Goal: Task Accomplishment & Management: Complete application form

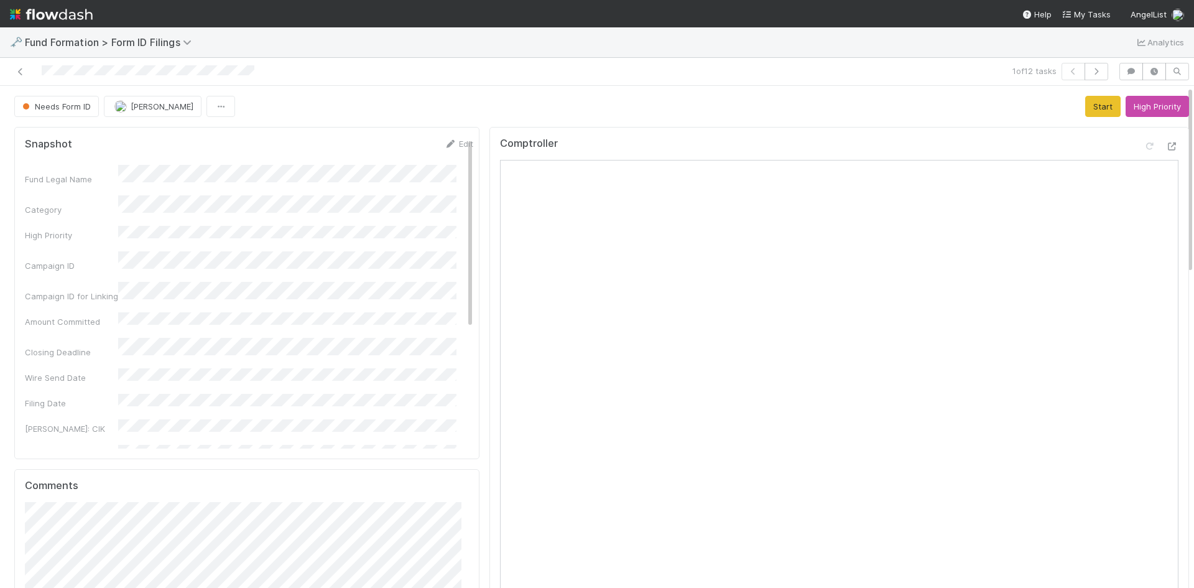
click at [771, 149] on div "Comptroller" at bounding box center [839, 148] width 679 height 22
click at [17, 71] on icon at bounding box center [20, 72] width 12 height 8
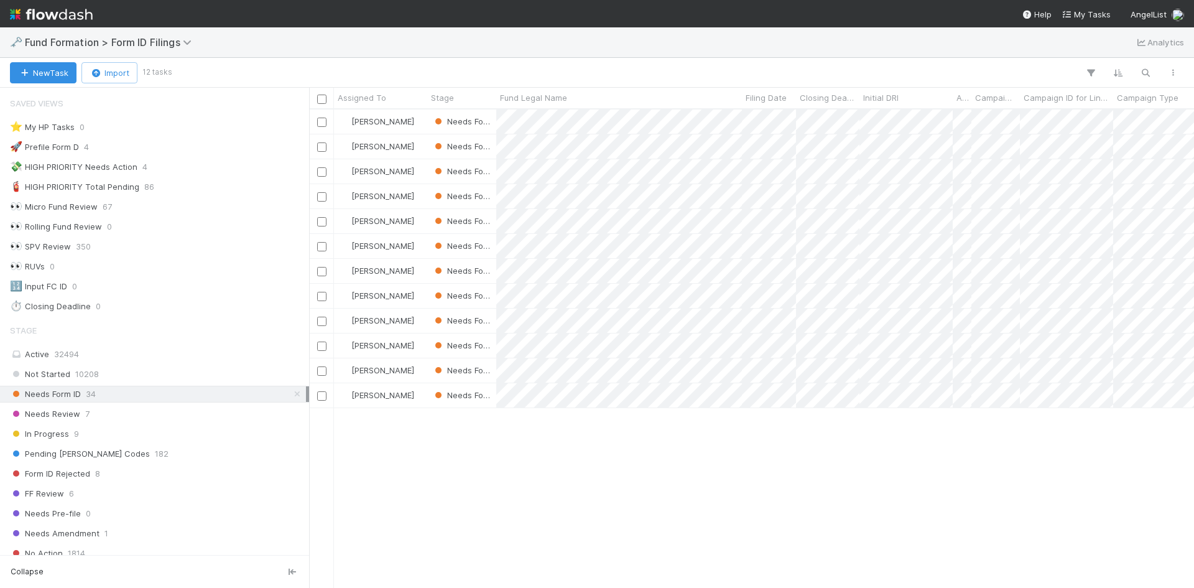
scroll to position [469, 876]
click at [779, 481] on div at bounding box center [597, 294] width 1194 height 588
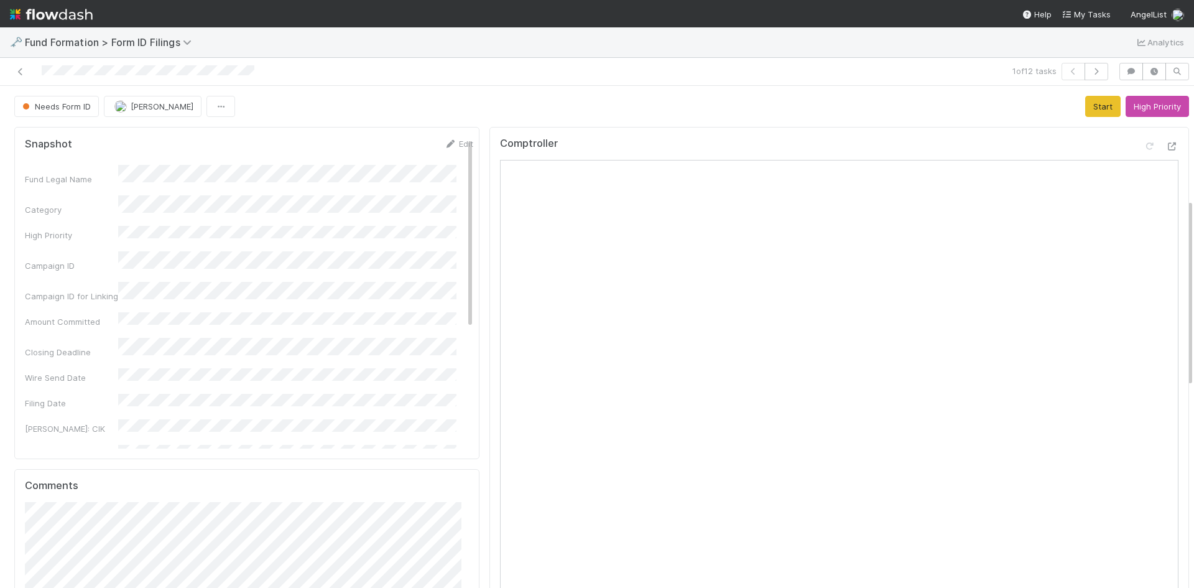
scroll to position [311, 0]
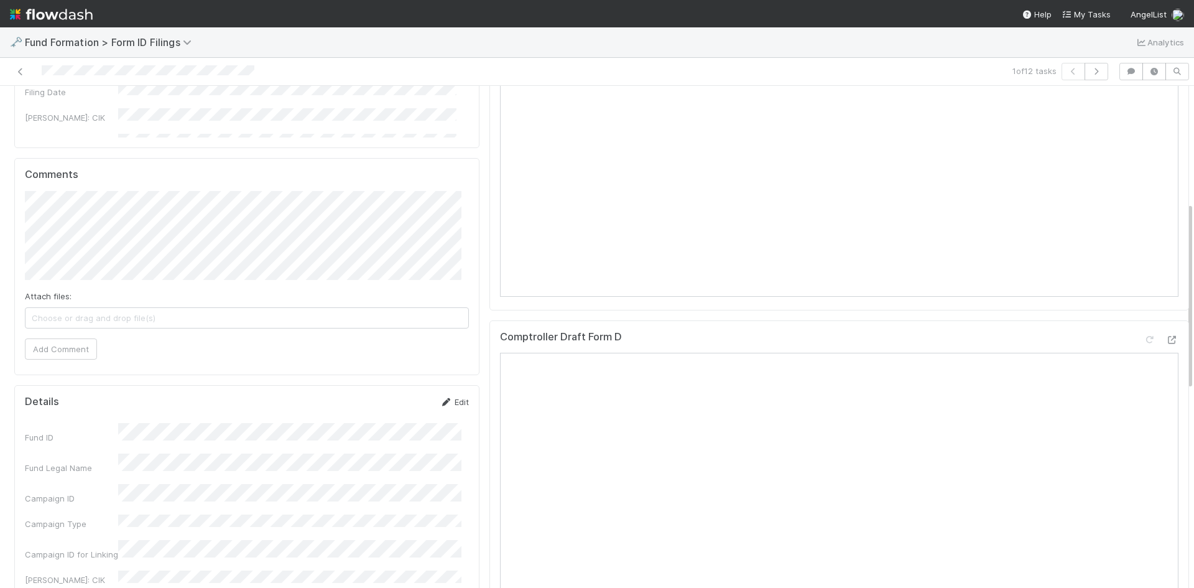
click at [455, 403] on link "Edit" at bounding box center [454, 402] width 29 height 10
click at [393, 409] on button "Save" at bounding box center [402, 406] width 35 height 21
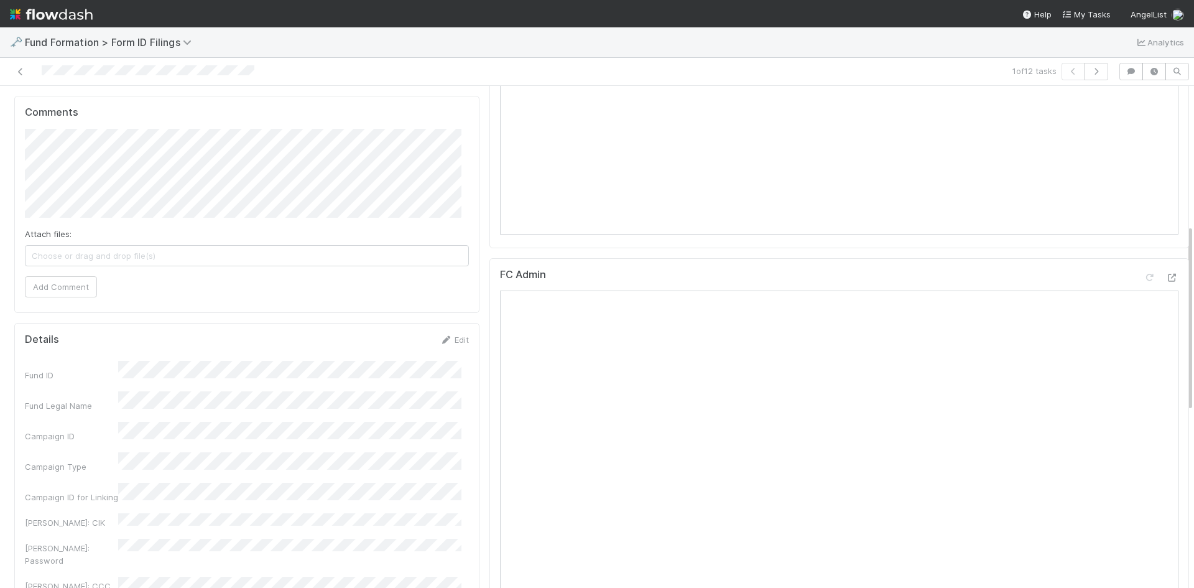
scroll to position [0, 0]
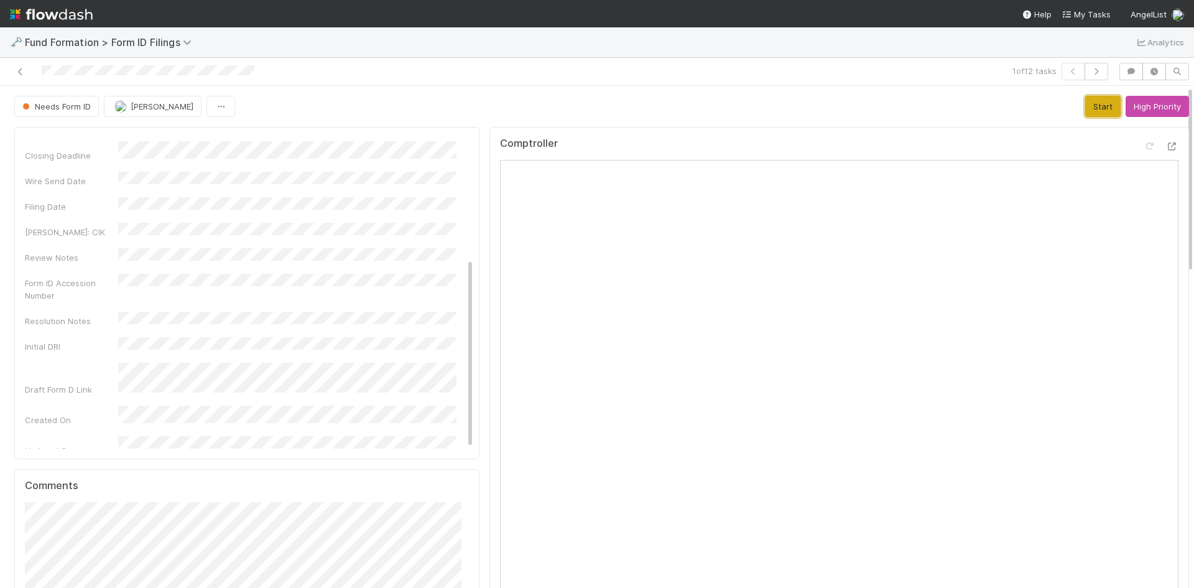
click at [1085, 103] on button "Start" at bounding box center [1102, 106] width 35 height 21
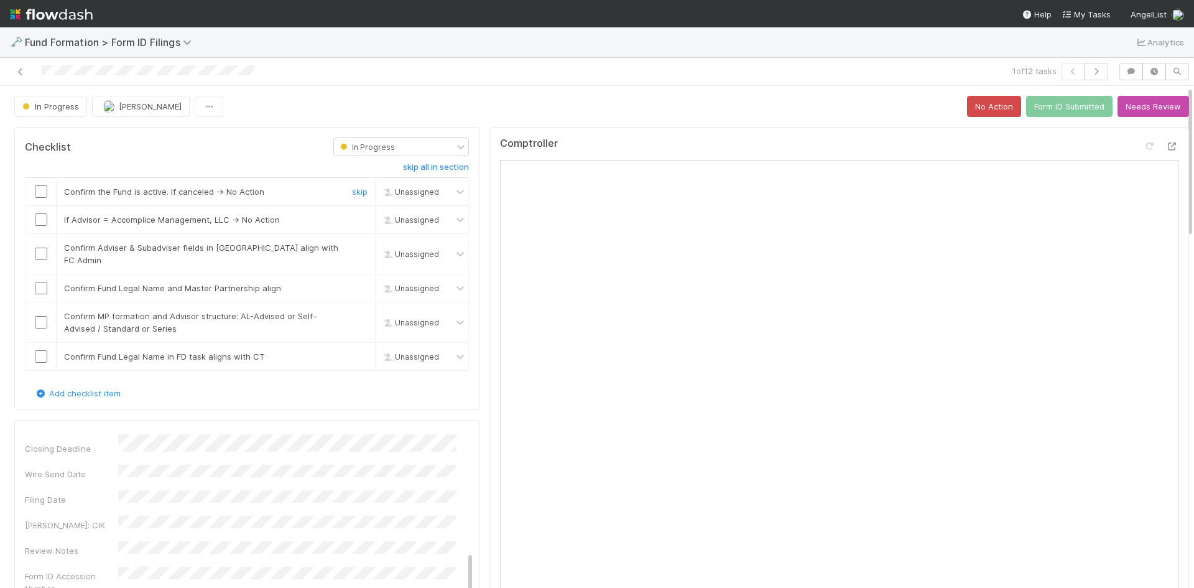
drag, startPoint x: 39, startPoint y: 190, endPoint x: 181, endPoint y: 210, distance: 143.7
click at [39, 190] on input "checkbox" at bounding box center [41, 191] width 12 height 12
checkbox input "true"
click at [352, 220] on link "skip" at bounding box center [360, 220] width 16 height 10
click at [43, 248] on input "checkbox" at bounding box center [41, 254] width 12 height 12
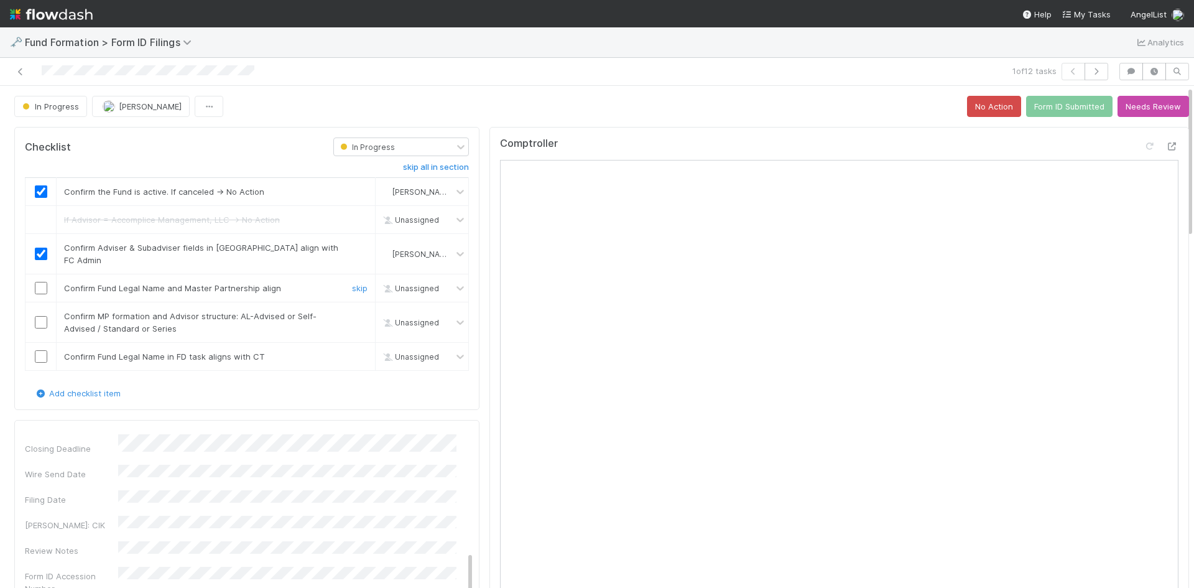
click at [39, 282] on input "checkbox" at bounding box center [41, 288] width 12 height 12
click at [41, 316] on input "checkbox" at bounding box center [41, 322] width 12 height 12
click at [37, 350] on input "checkbox" at bounding box center [41, 356] width 12 height 12
click at [1050, 114] on button "Form ID Submitted" at bounding box center [1069, 106] width 86 height 21
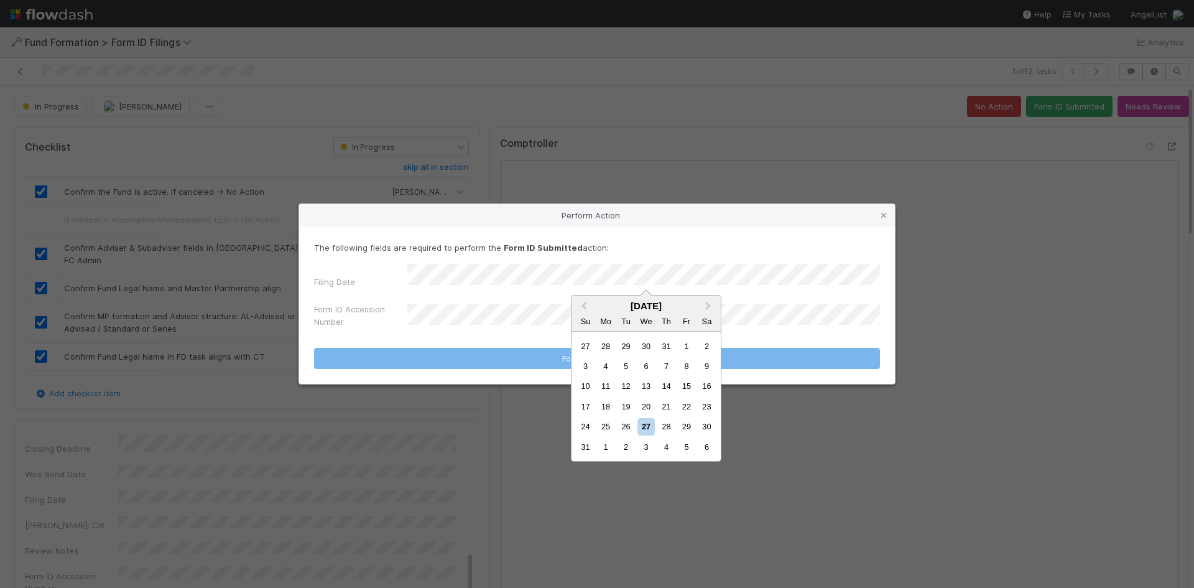
drag, startPoint x: 624, startPoint y: 424, endPoint x: 560, endPoint y: 369, distance: 83.4
click at [623, 422] on div "26" at bounding box center [626, 426] width 17 height 17
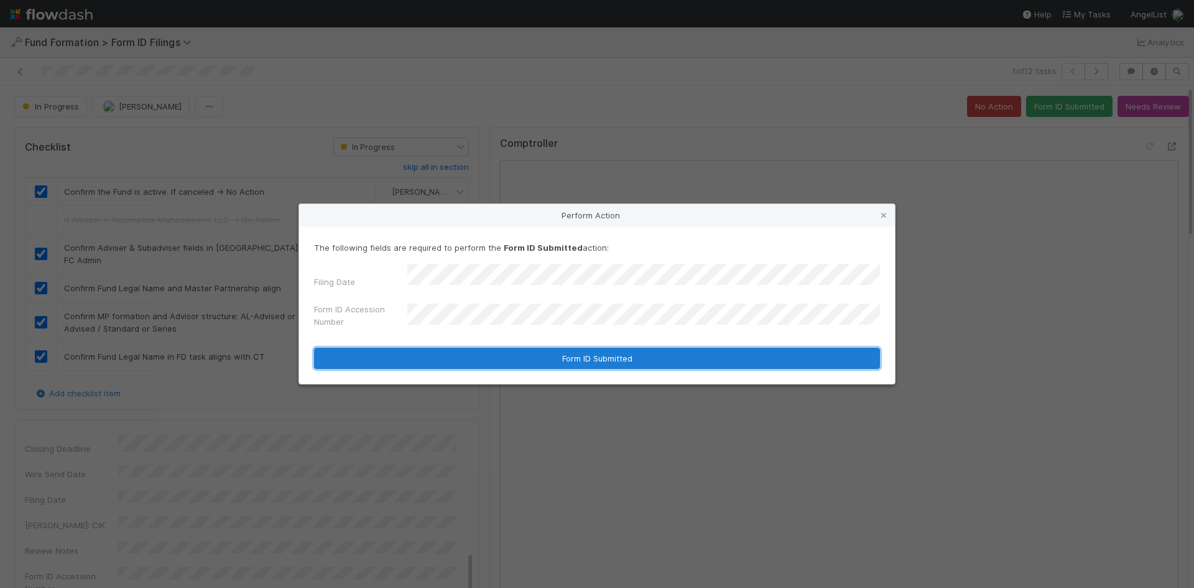
click at [512, 348] on button "Form ID Submitted" at bounding box center [597, 358] width 566 height 21
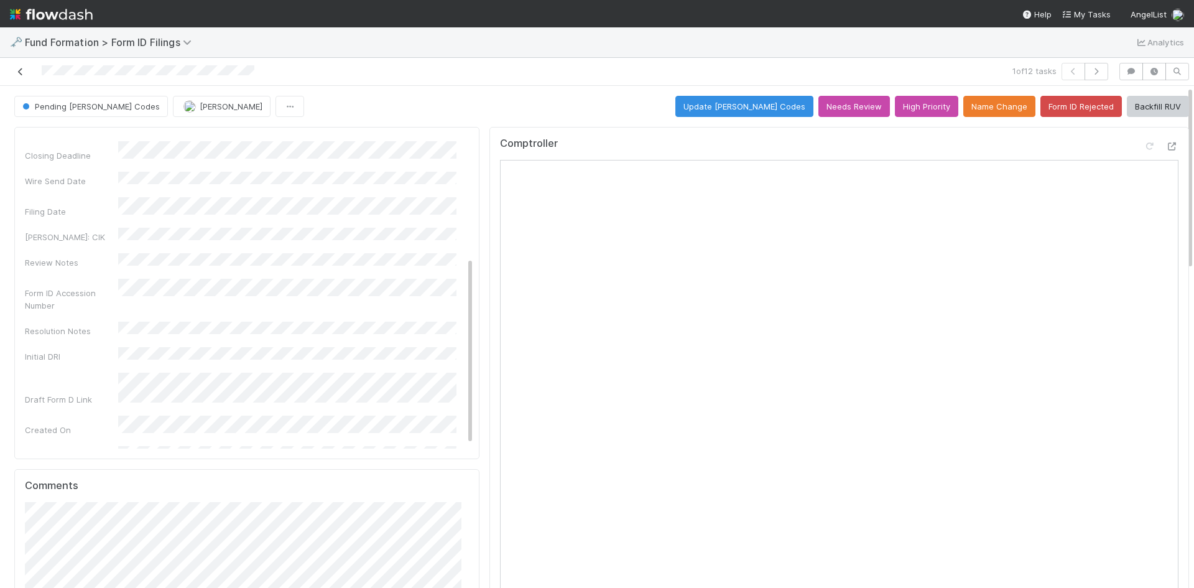
click at [21, 72] on icon at bounding box center [20, 72] width 12 height 8
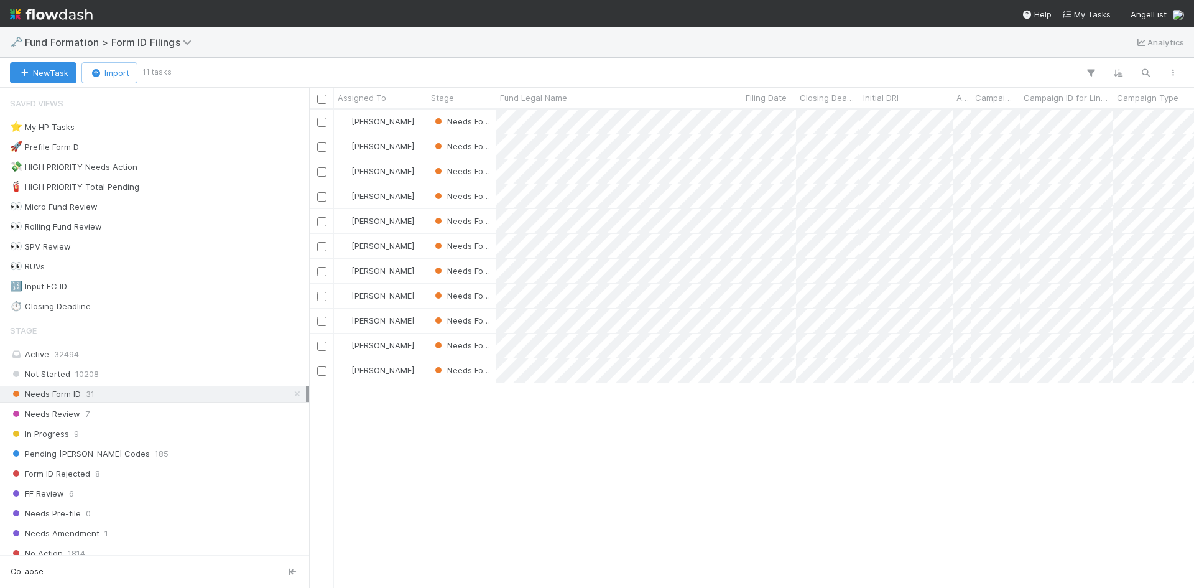
scroll to position [469, 876]
click at [893, 454] on div at bounding box center [597, 294] width 1194 height 588
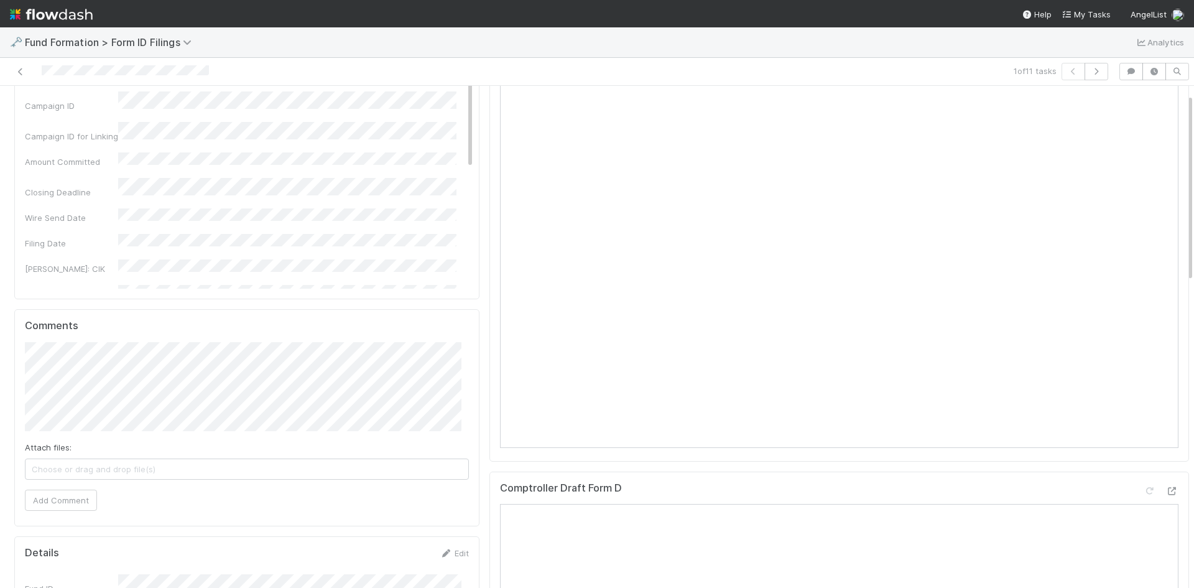
scroll to position [311, 0]
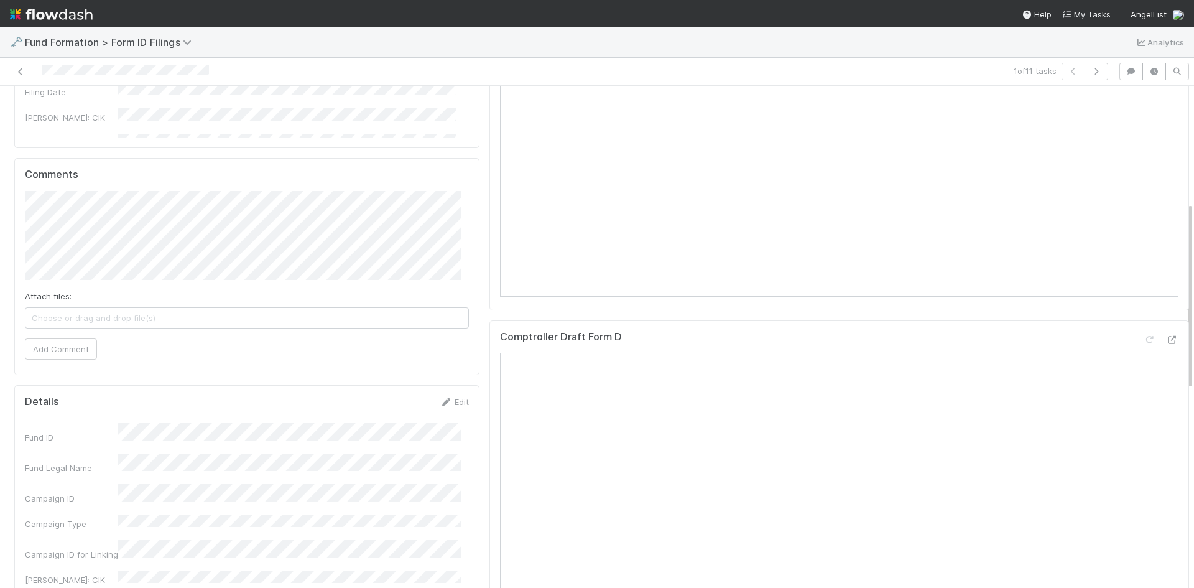
drag, startPoint x: 455, startPoint y: 404, endPoint x: 327, endPoint y: 485, distance: 151.0
click at [454, 404] on link "Edit" at bounding box center [454, 402] width 29 height 10
click at [391, 406] on button "Save" at bounding box center [402, 406] width 35 height 21
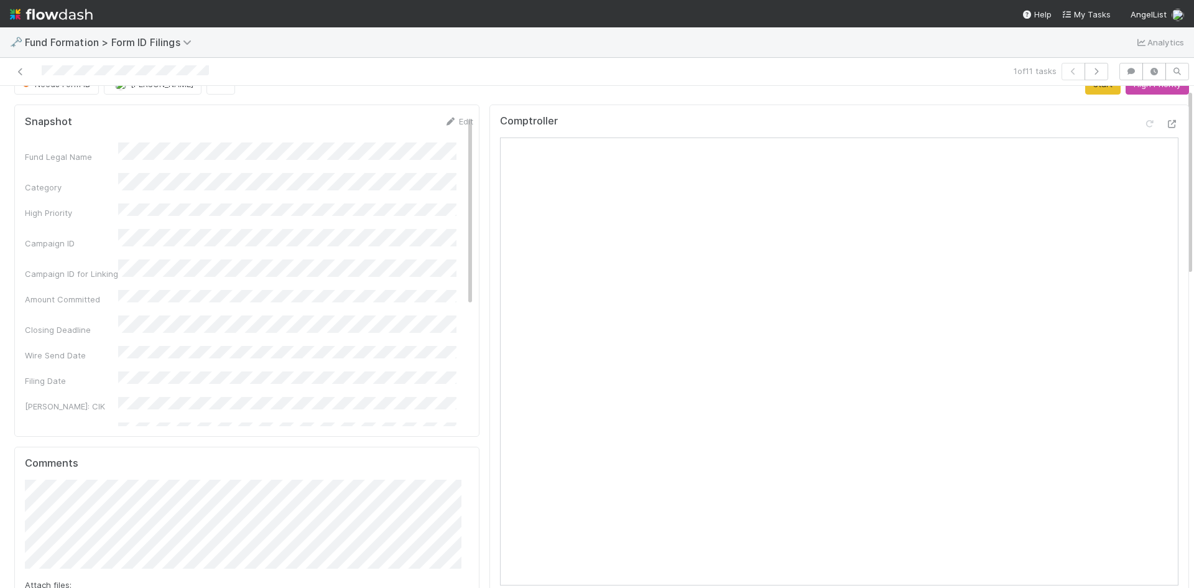
scroll to position [0, 0]
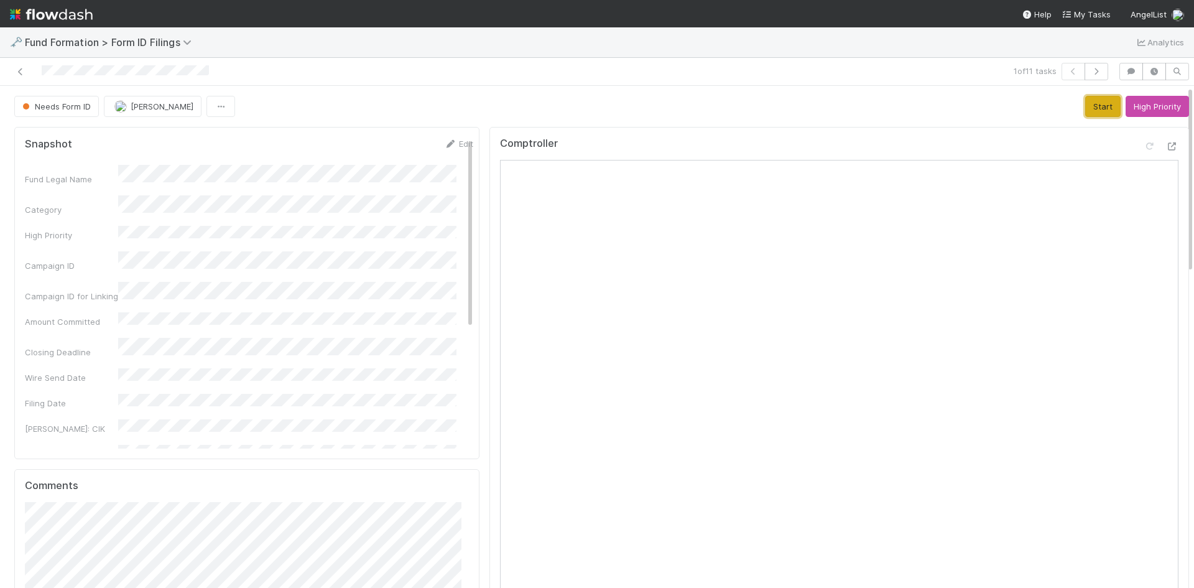
click at [1085, 101] on button "Start" at bounding box center [1102, 106] width 35 height 21
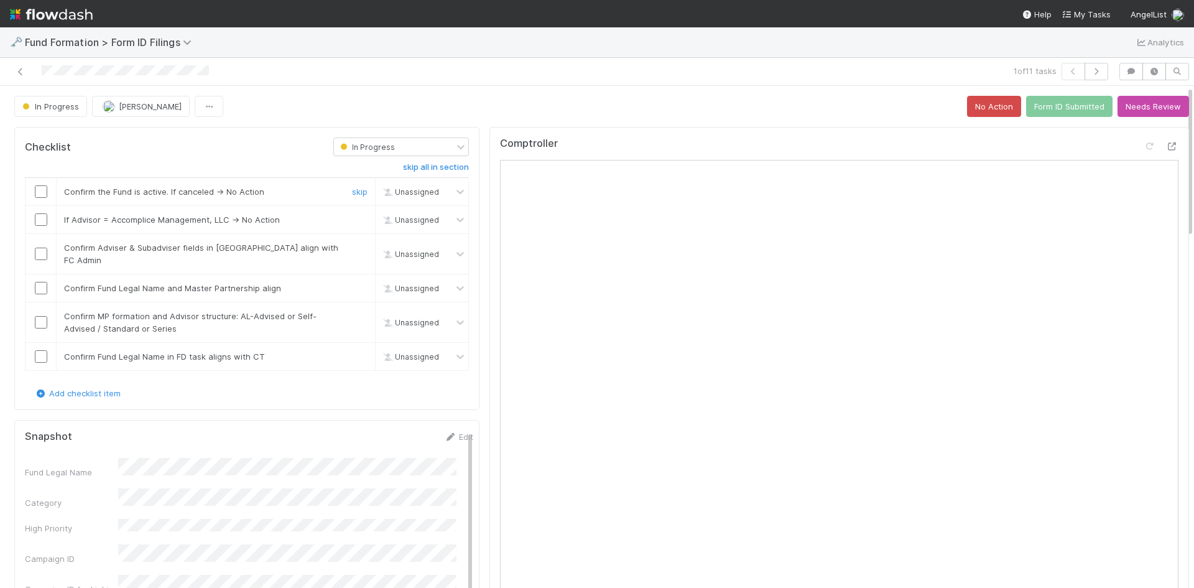
click at [42, 192] on input "checkbox" at bounding box center [41, 191] width 12 height 12
drag, startPoint x: 352, startPoint y: 220, endPoint x: 319, endPoint y: 221, distance: 33.0
click at [352, 220] on link "skip" at bounding box center [360, 220] width 16 height 10
drag, startPoint x: 37, startPoint y: 246, endPoint x: 40, endPoint y: 271, distance: 25.6
click at [37, 248] on input "checkbox" at bounding box center [41, 254] width 12 height 12
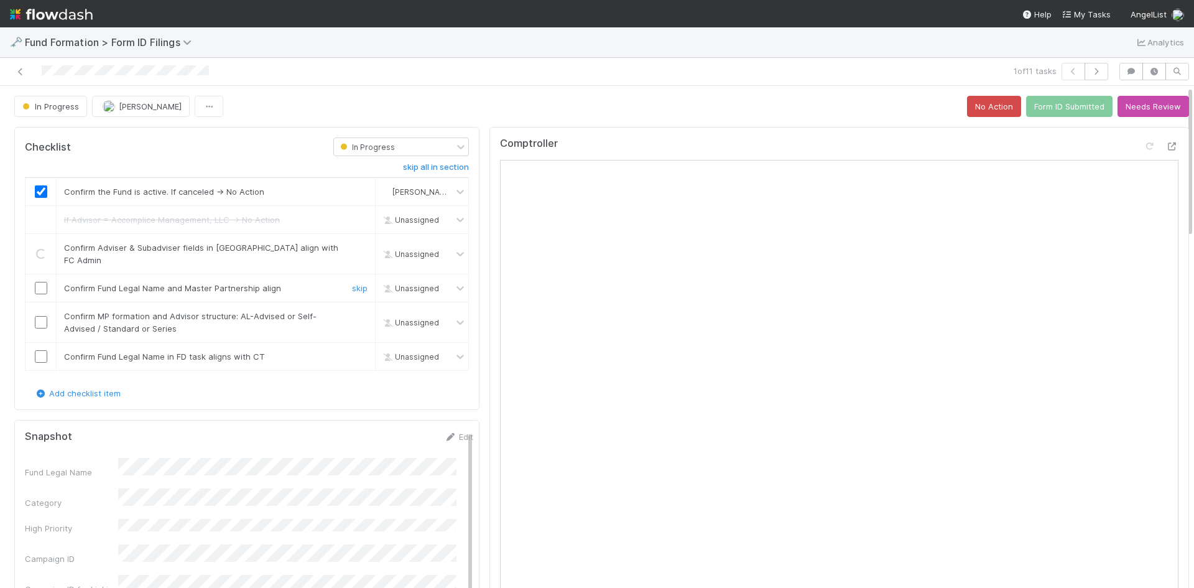
click at [40, 282] on input "checkbox" at bounding box center [41, 288] width 12 height 12
click at [42, 316] on input "checkbox" at bounding box center [41, 322] width 12 height 12
click at [39, 350] on input "checkbox" at bounding box center [41, 356] width 12 height 12
click at [1057, 108] on button "Form ID Submitted" at bounding box center [1069, 106] width 86 height 21
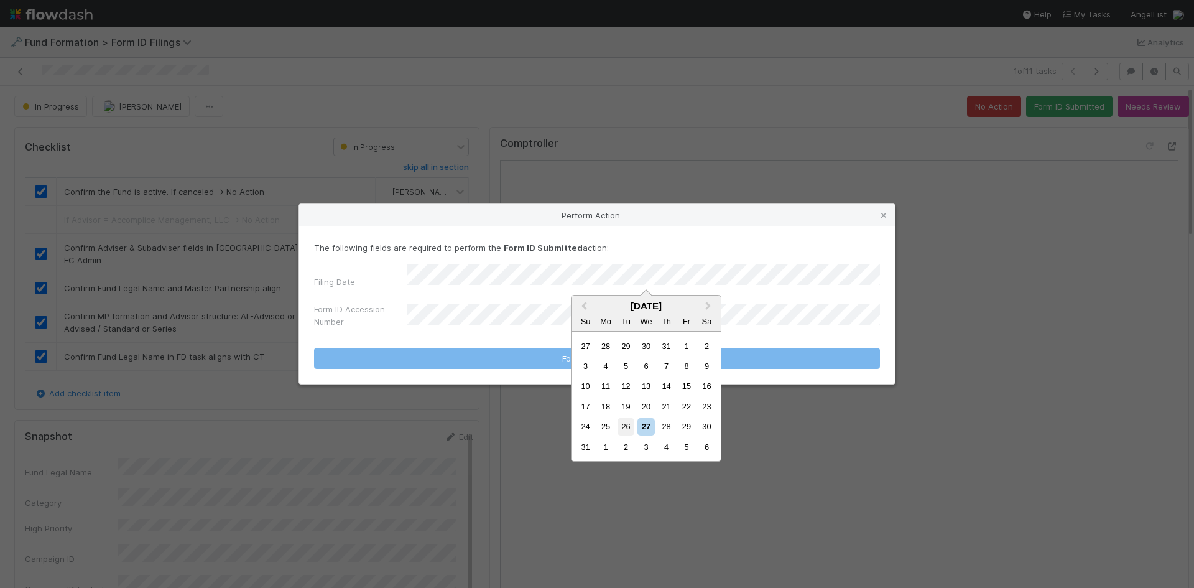
click at [623, 423] on div "26" at bounding box center [626, 426] width 17 height 17
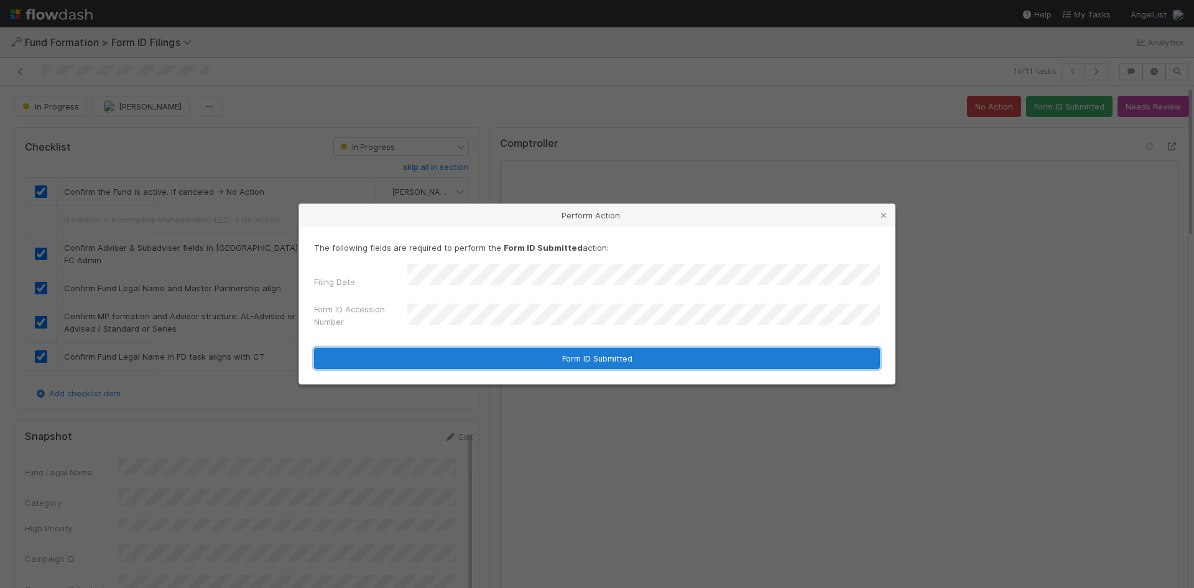
click at [478, 355] on button "Form ID Submitted" at bounding box center [597, 358] width 566 height 21
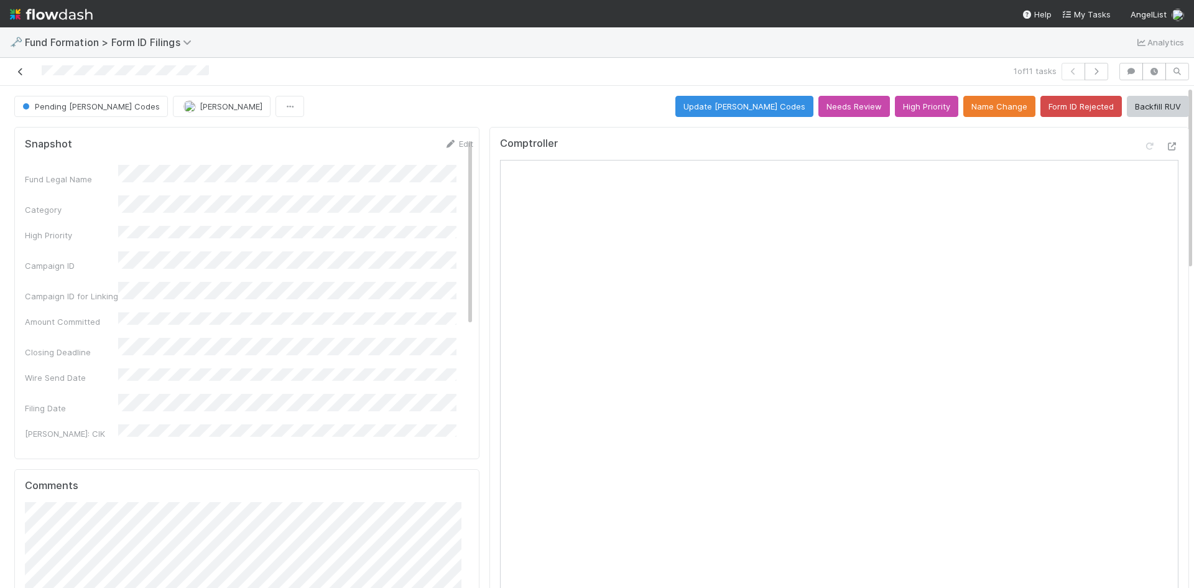
click at [19, 74] on icon at bounding box center [20, 72] width 12 height 8
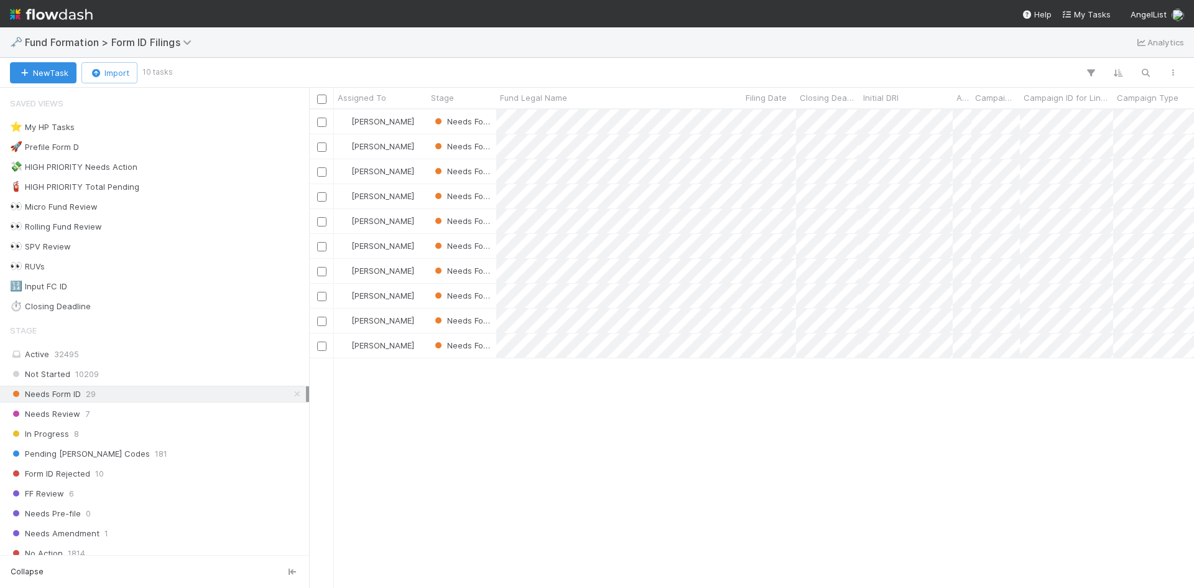
scroll to position [469, 876]
drag, startPoint x: 763, startPoint y: 466, endPoint x: 751, endPoint y: 375, distance: 92.2
click at [763, 463] on div at bounding box center [597, 294] width 1194 height 588
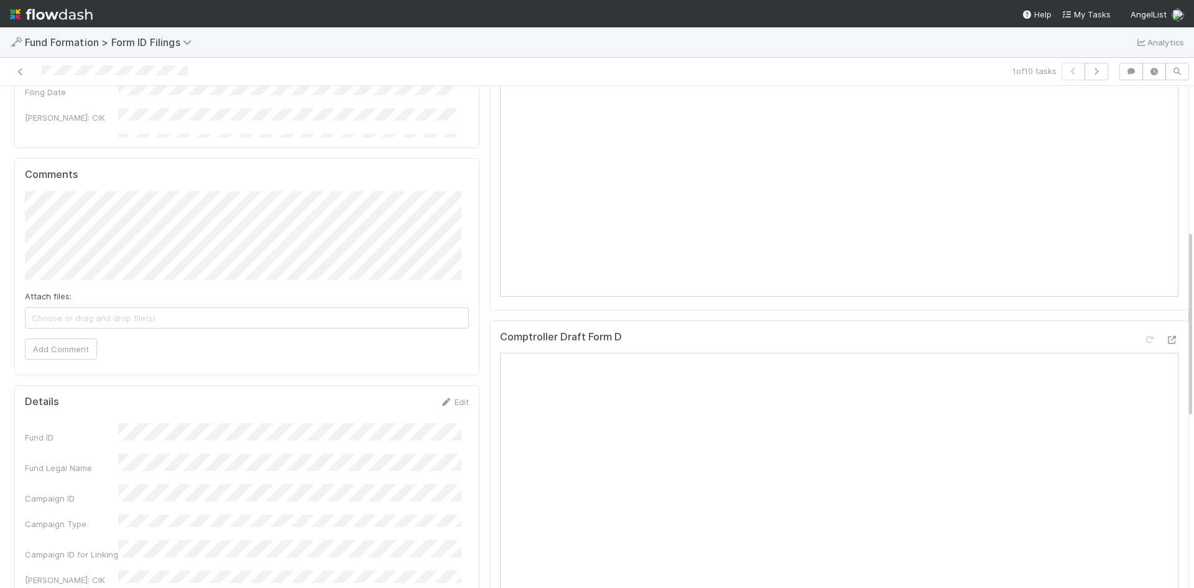
scroll to position [560, 0]
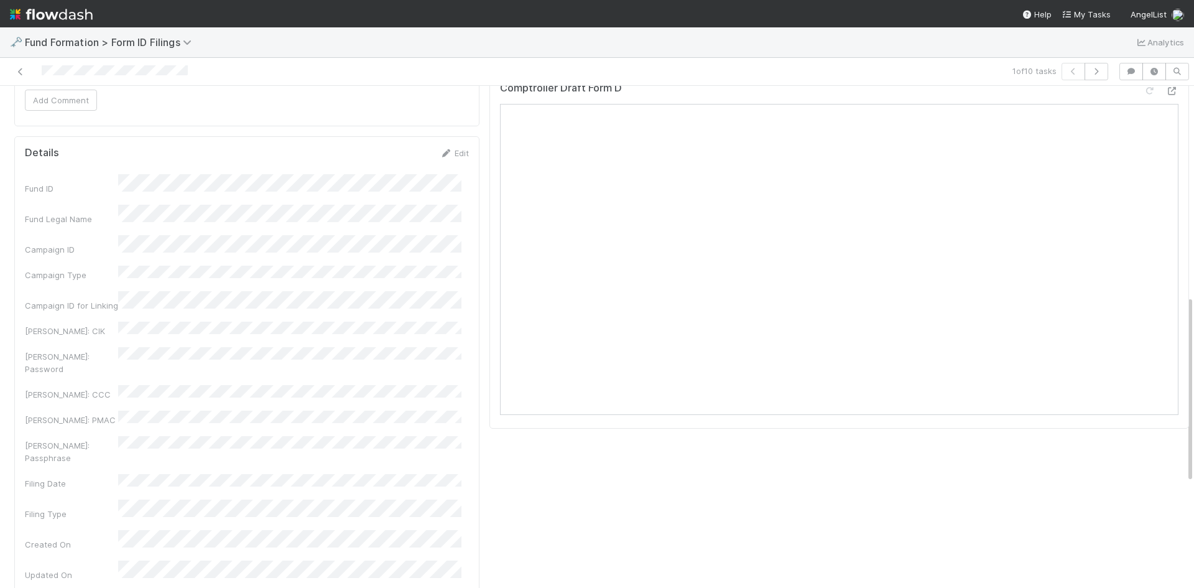
click at [443, 159] on div "Edit" at bounding box center [454, 153] width 29 height 12
click at [444, 154] on icon at bounding box center [446, 153] width 12 height 8
click at [393, 166] on button "Save" at bounding box center [402, 157] width 35 height 21
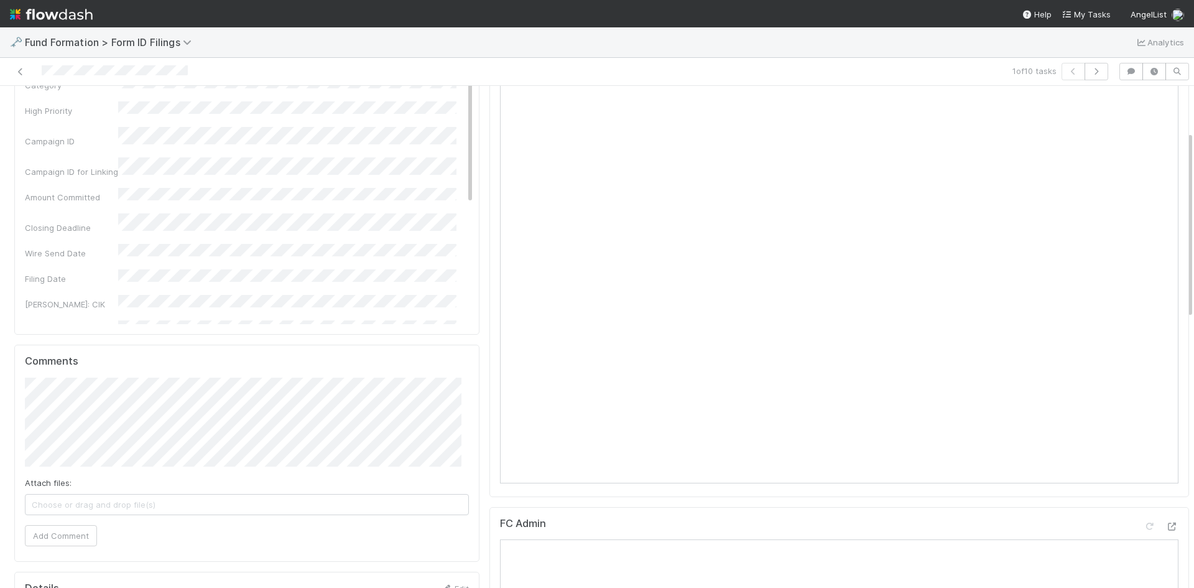
scroll to position [0, 0]
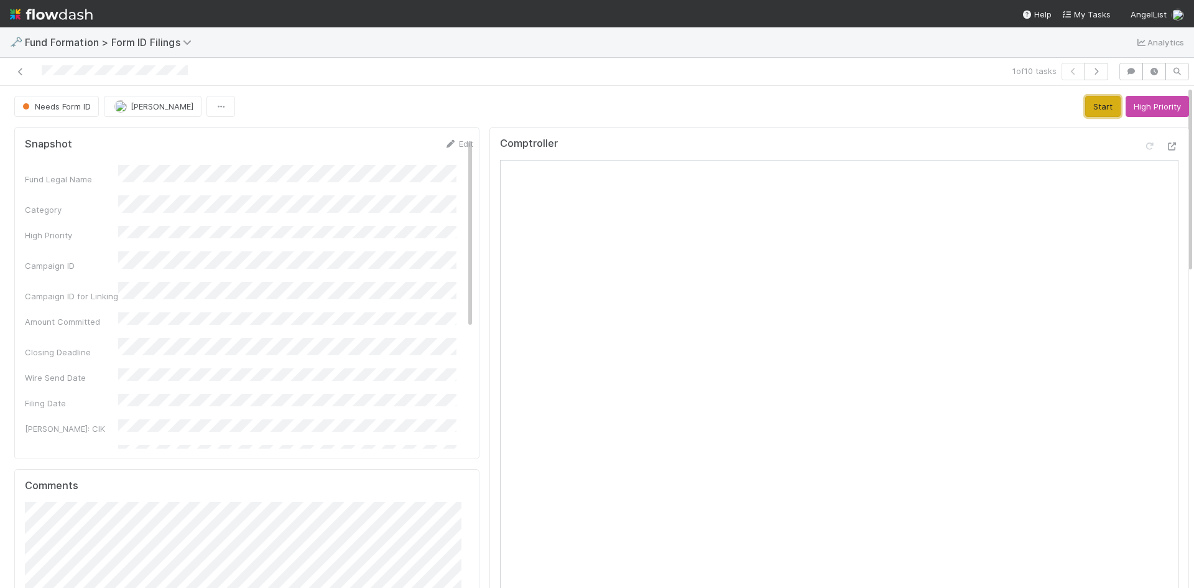
click at [1085, 108] on button "Start" at bounding box center [1102, 106] width 35 height 21
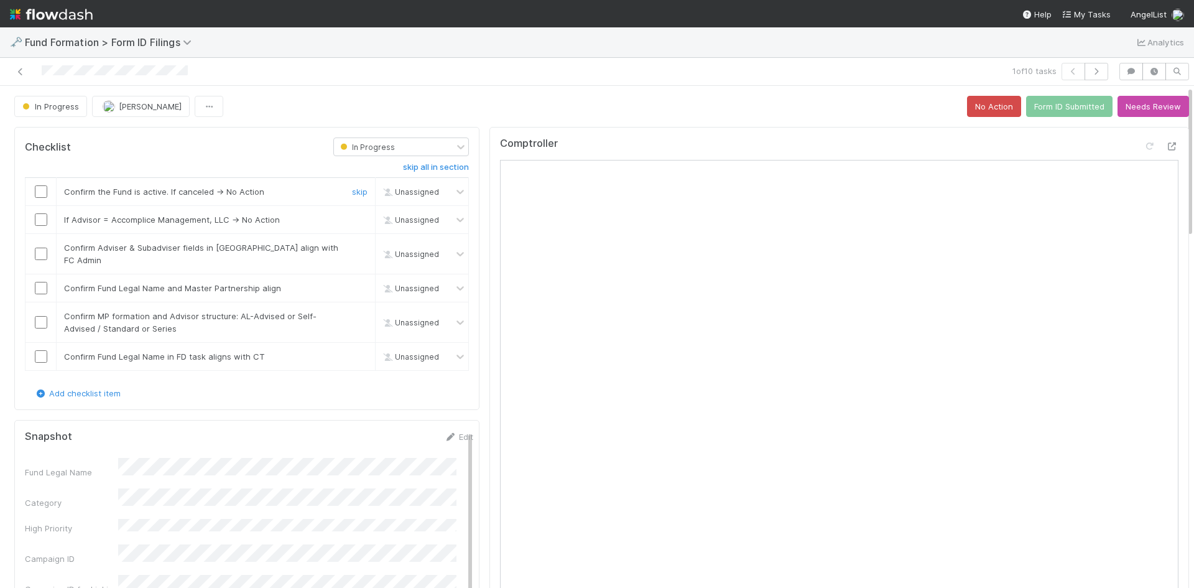
click at [42, 193] on input "checkbox" at bounding box center [41, 191] width 12 height 12
click at [352, 220] on link "skip" at bounding box center [360, 220] width 16 height 10
drag, startPoint x: 39, startPoint y: 247, endPoint x: 40, endPoint y: 269, distance: 21.8
click at [40, 251] on input "checkbox" at bounding box center [41, 254] width 12 height 12
click at [39, 282] on input "checkbox" at bounding box center [41, 288] width 12 height 12
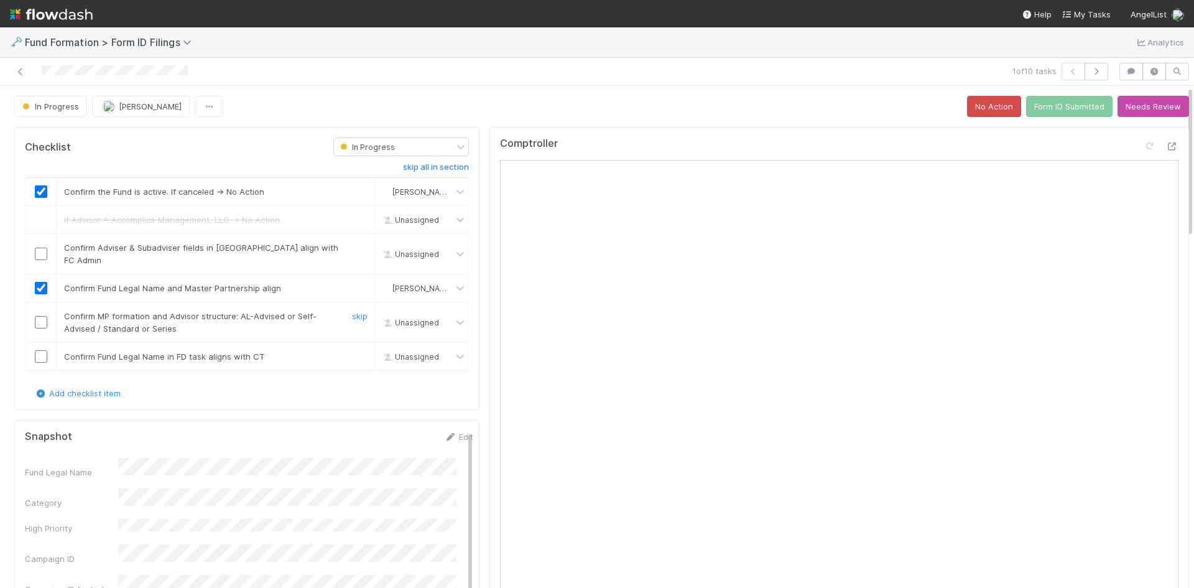
click at [42, 316] on input "checkbox" at bounding box center [41, 322] width 12 height 12
click at [42, 350] on input "checkbox" at bounding box center [41, 356] width 12 height 12
click at [39, 252] on input "checkbox" at bounding box center [41, 254] width 12 height 12
click at [1045, 109] on button "Form ID Submitted" at bounding box center [1069, 106] width 86 height 21
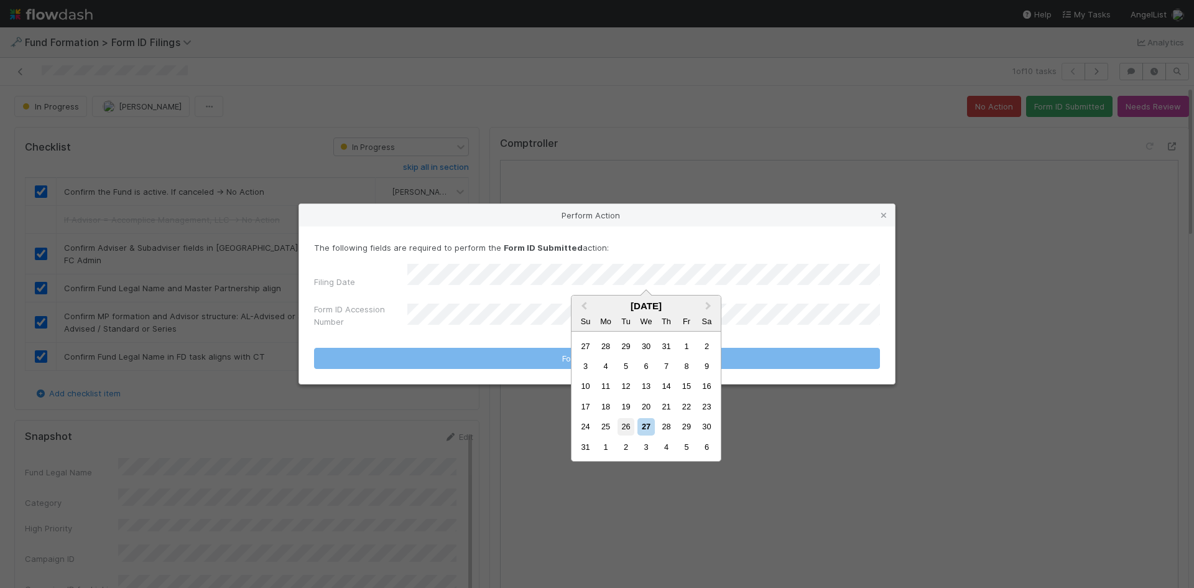
click at [626, 429] on div "26" at bounding box center [626, 426] width 17 height 17
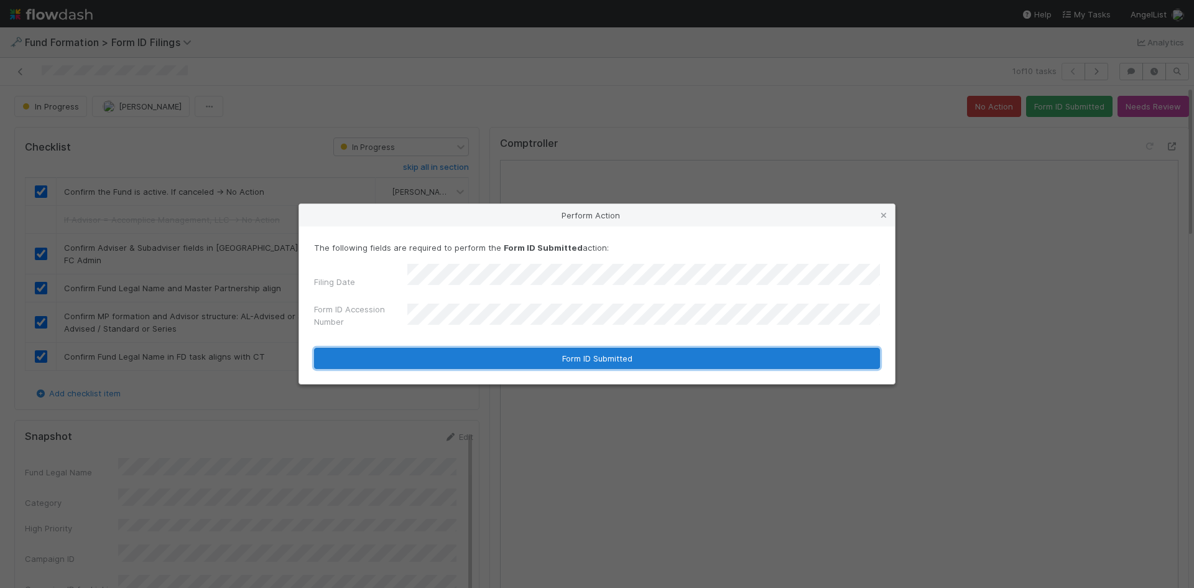
click at [526, 357] on button "Form ID Submitted" at bounding box center [597, 358] width 566 height 21
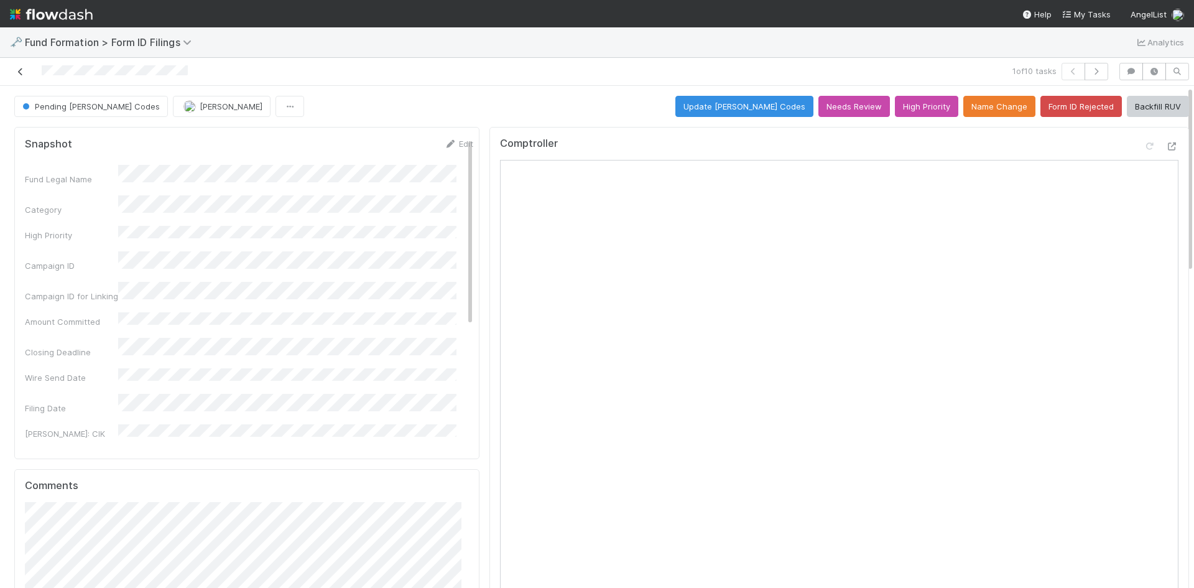
click at [19, 68] on icon at bounding box center [20, 72] width 12 height 8
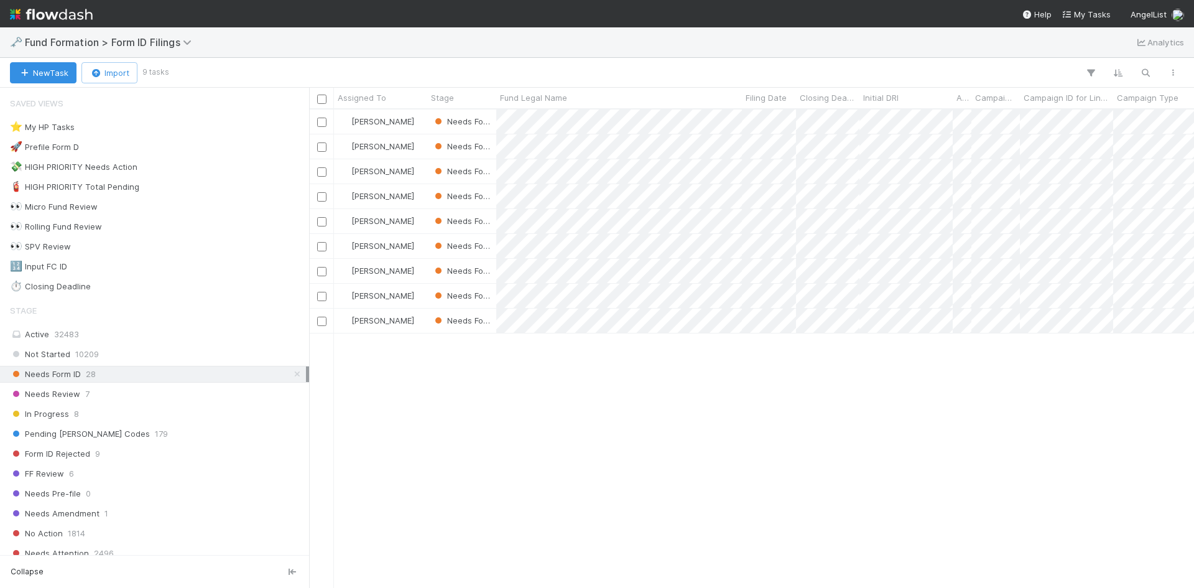
scroll to position [469, 876]
click at [712, 465] on div at bounding box center [597, 294] width 1194 height 588
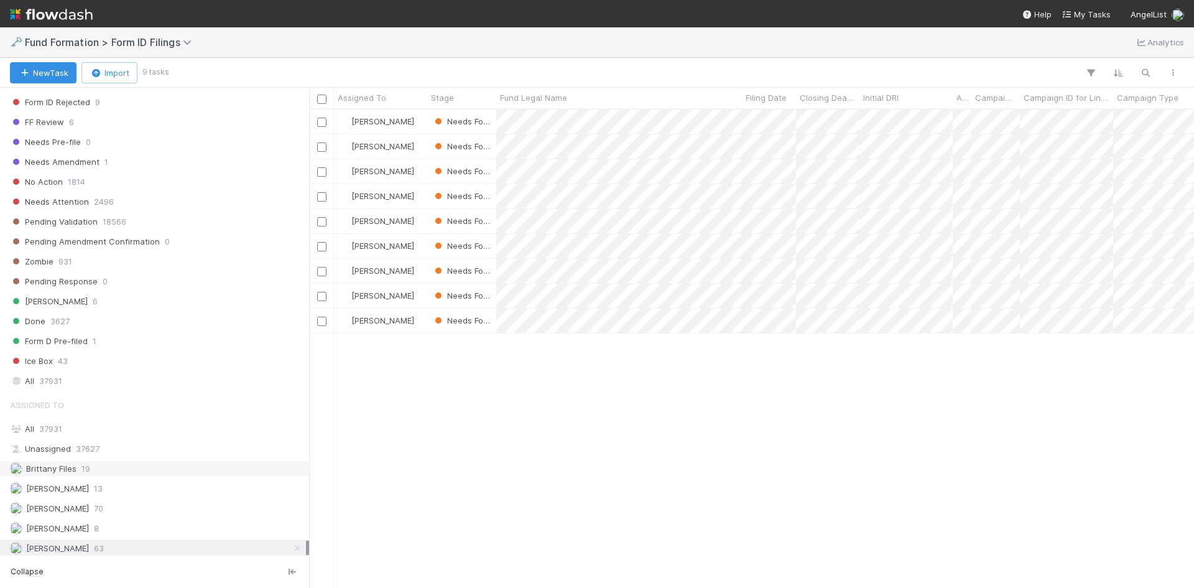
scroll to position [373, 0]
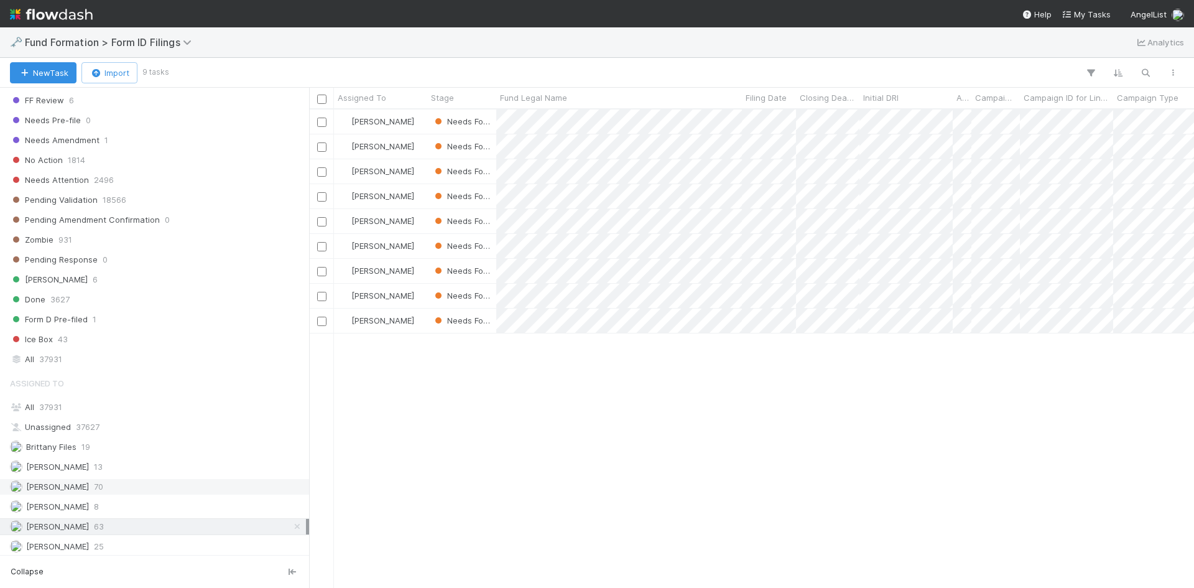
click at [129, 480] on div "[PERSON_NAME] 70" at bounding box center [158, 487] width 296 height 16
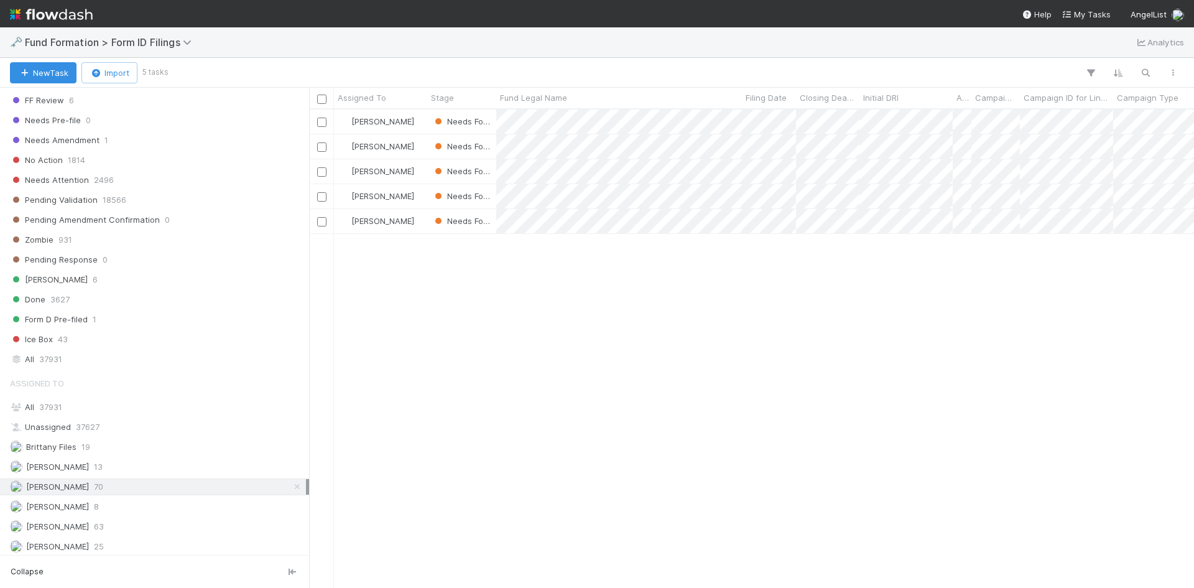
scroll to position [469, 876]
click at [179, 503] on div "[PERSON_NAME] 8" at bounding box center [158, 507] width 296 height 16
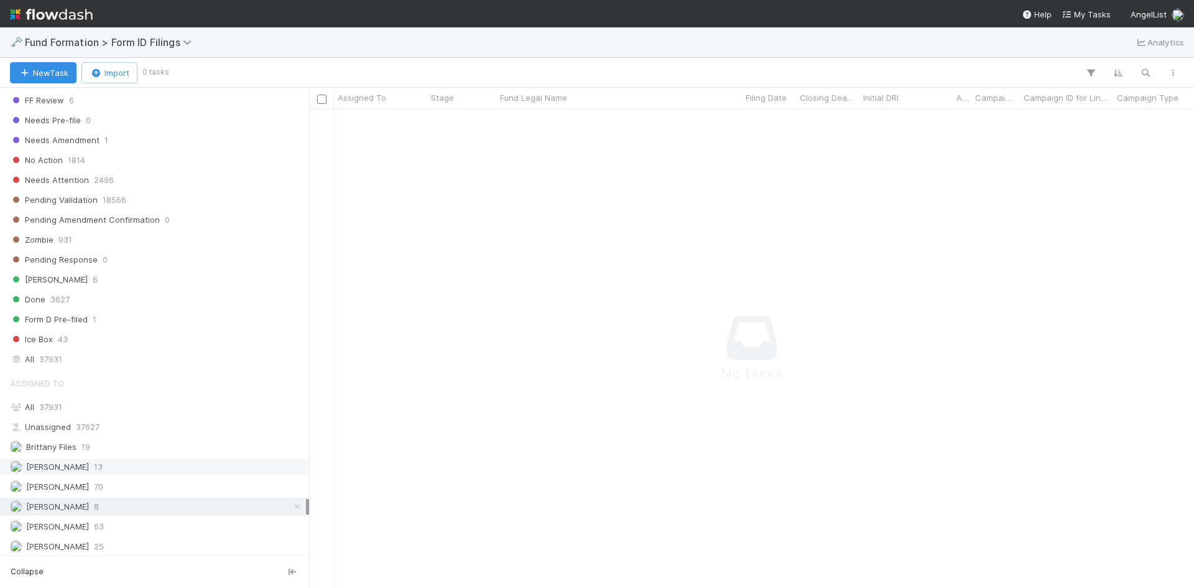
scroll to position [460, 876]
click at [145, 524] on div "[PERSON_NAME] 63" at bounding box center [158, 527] width 296 height 16
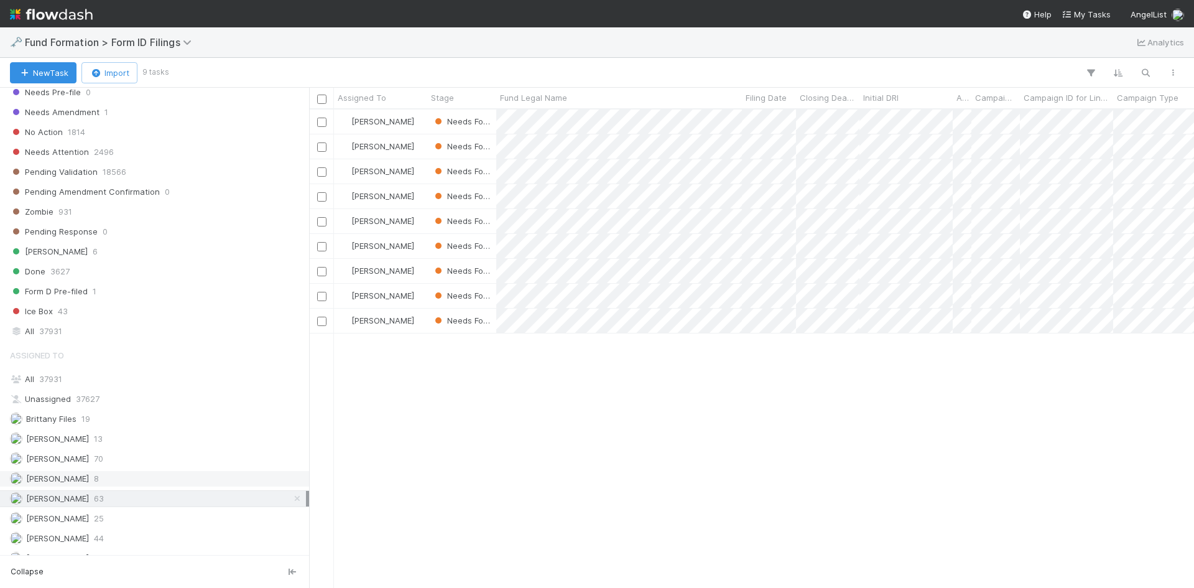
scroll to position [416, 0]
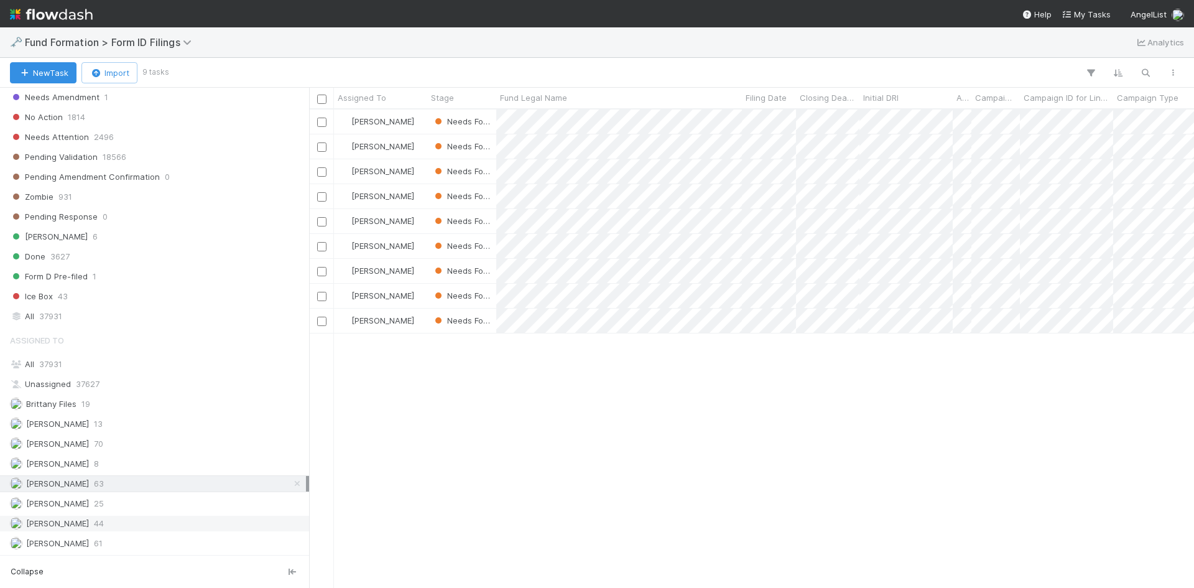
click at [147, 527] on div "[PERSON_NAME] 44" at bounding box center [158, 524] width 296 height 16
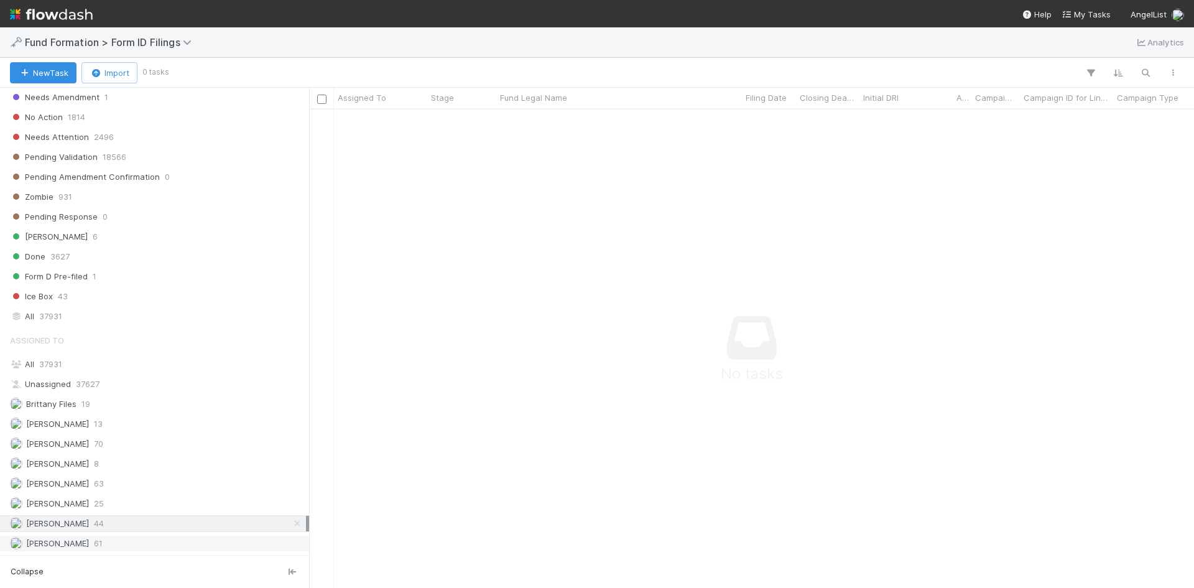
scroll to position [460, 876]
click at [140, 542] on div "[PERSON_NAME] 61" at bounding box center [158, 544] width 296 height 16
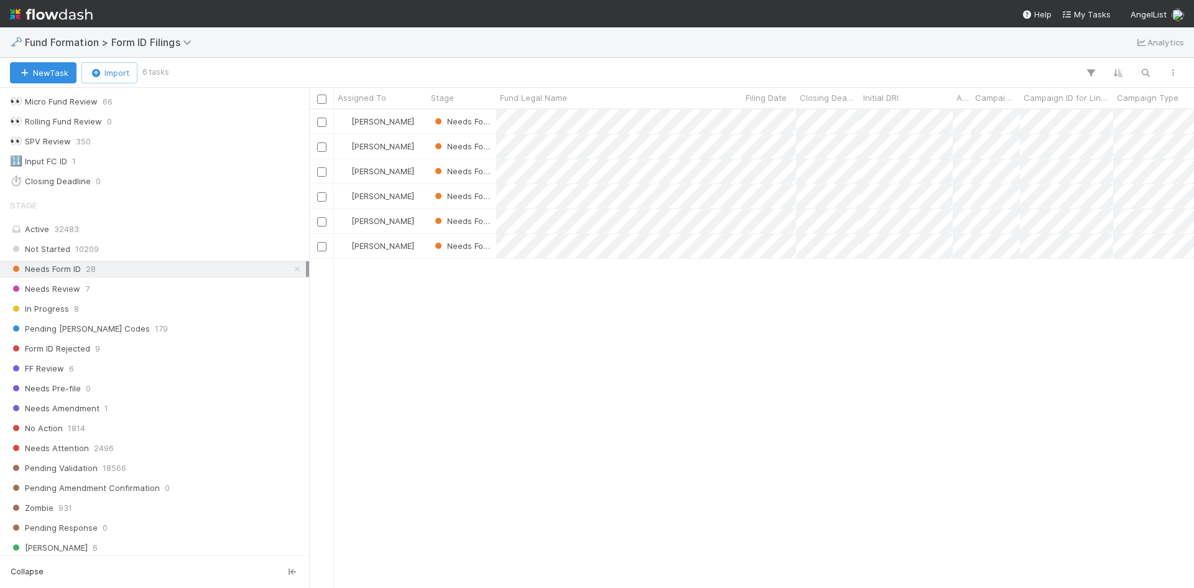
scroll to position [416, 0]
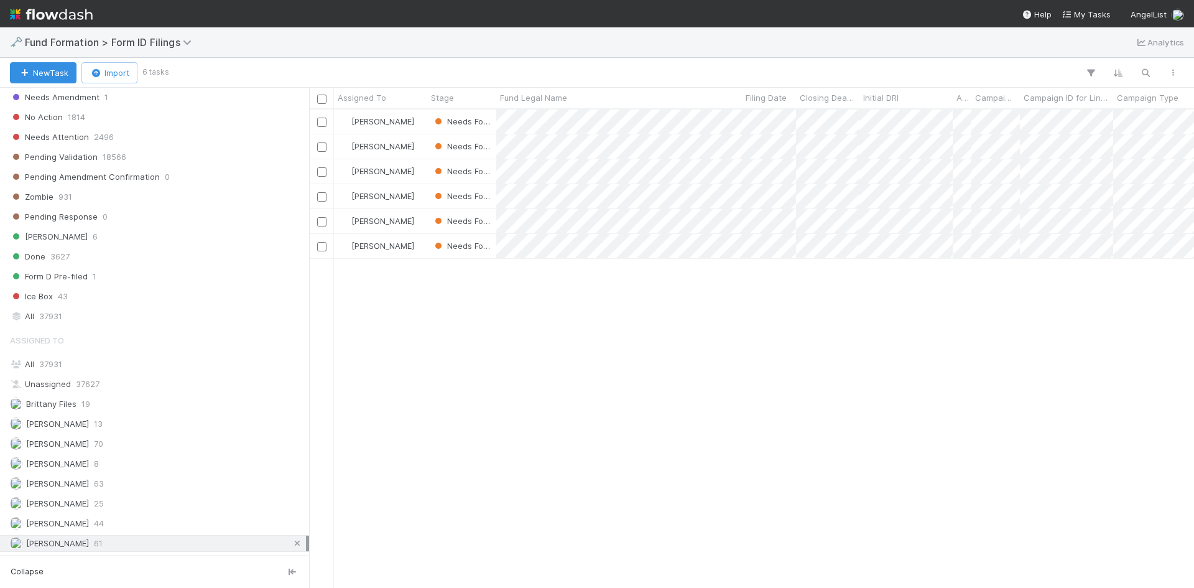
click at [291, 543] on icon at bounding box center [297, 543] width 12 height 8
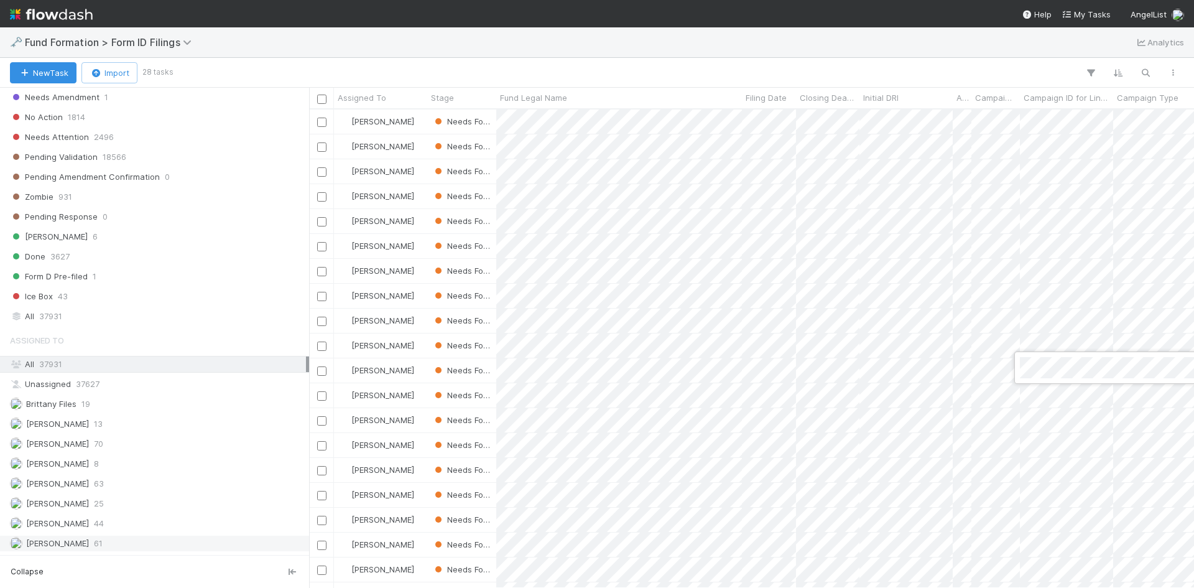
drag, startPoint x: 124, startPoint y: 478, endPoint x: 114, endPoint y: 481, distance: 11.0
click at [124, 478] on div at bounding box center [597, 294] width 1194 height 588
click at [94, 486] on span "63" at bounding box center [99, 484] width 10 height 16
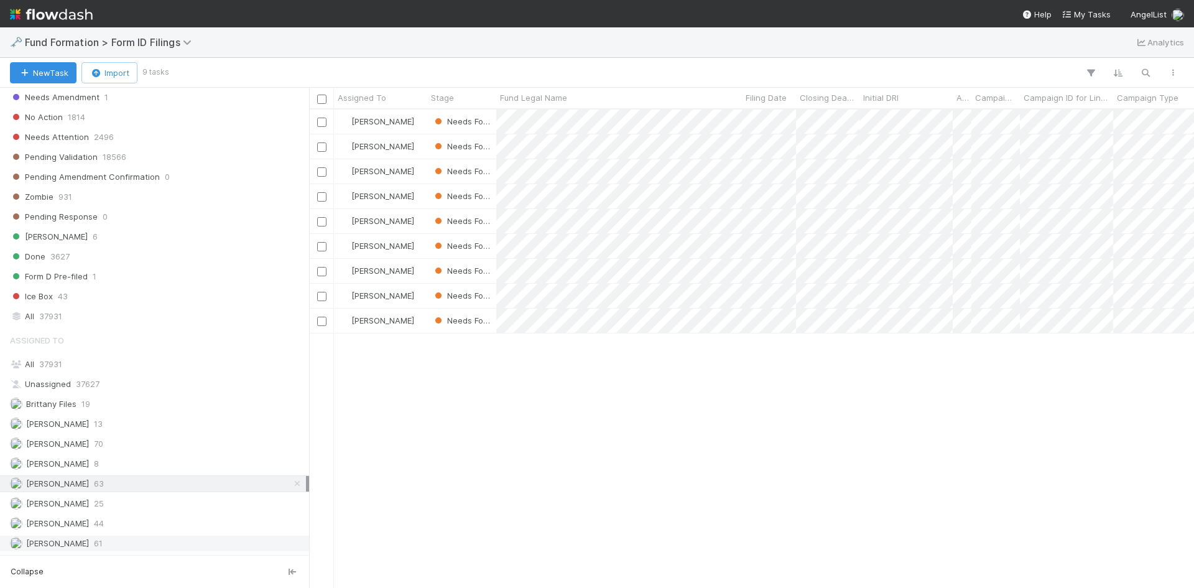
scroll to position [469, 876]
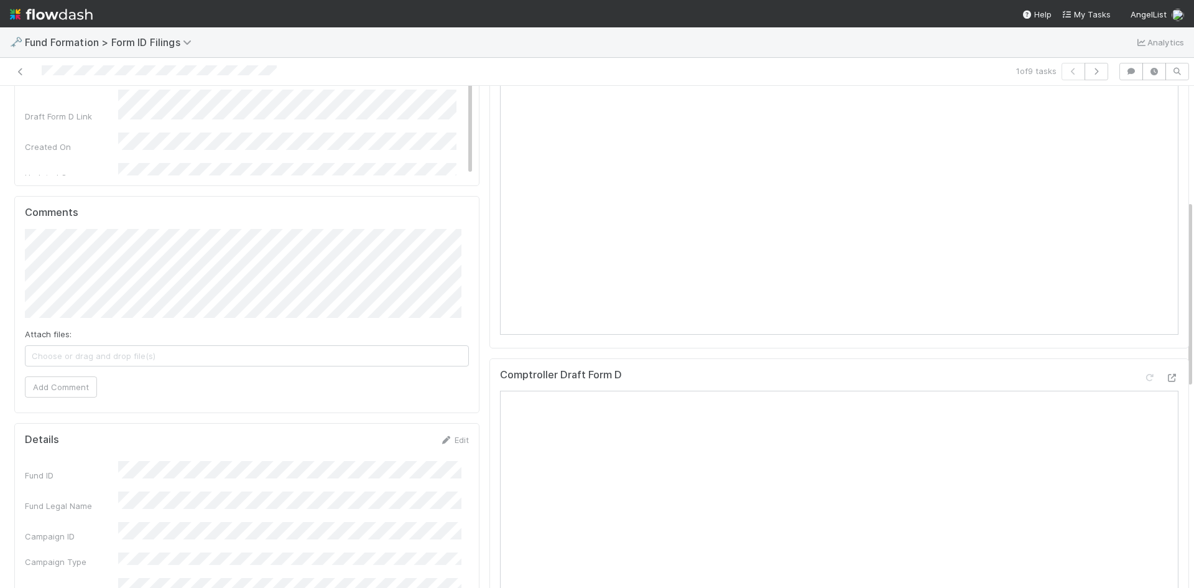
scroll to position [311, 0]
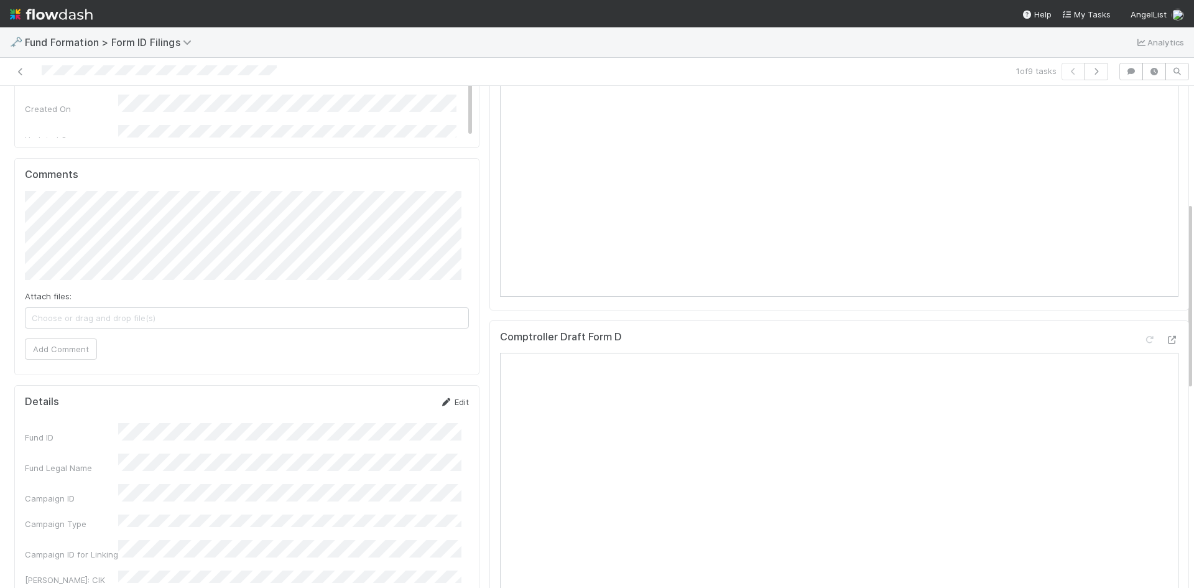
click at [445, 401] on link "Edit" at bounding box center [454, 402] width 29 height 10
click at [396, 404] on button "Save" at bounding box center [402, 406] width 35 height 21
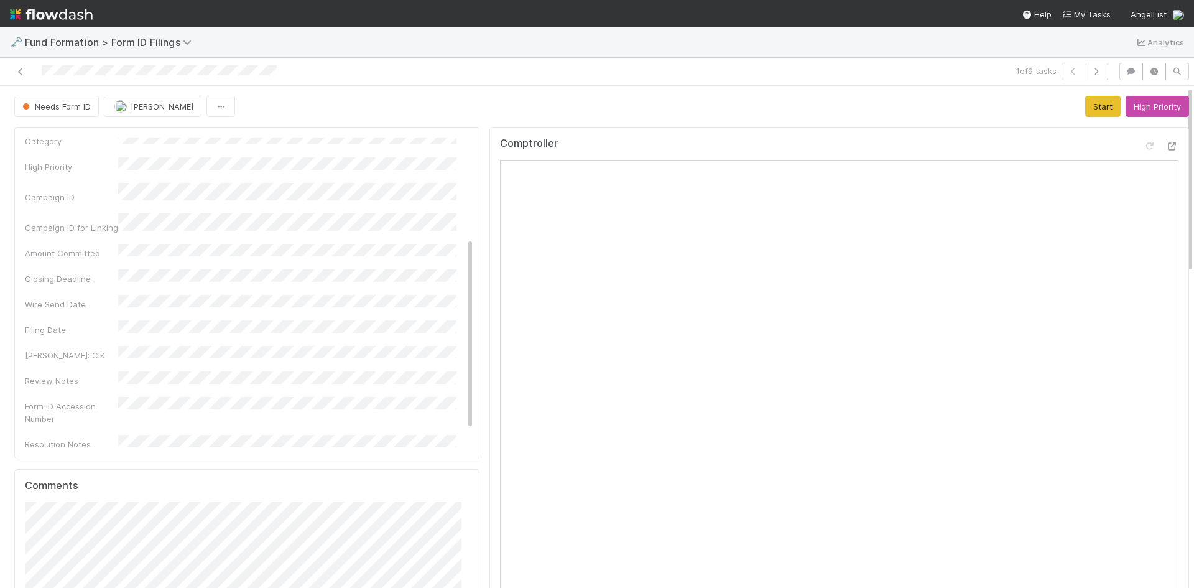
scroll to position [5, 0]
drag, startPoint x: 1089, startPoint y: 105, endPoint x: 1030, endPoint y: 112, distance: 59.5
click at [1089, 105] on button "Start" at bounding box center [1102, 106] width 35 height 21
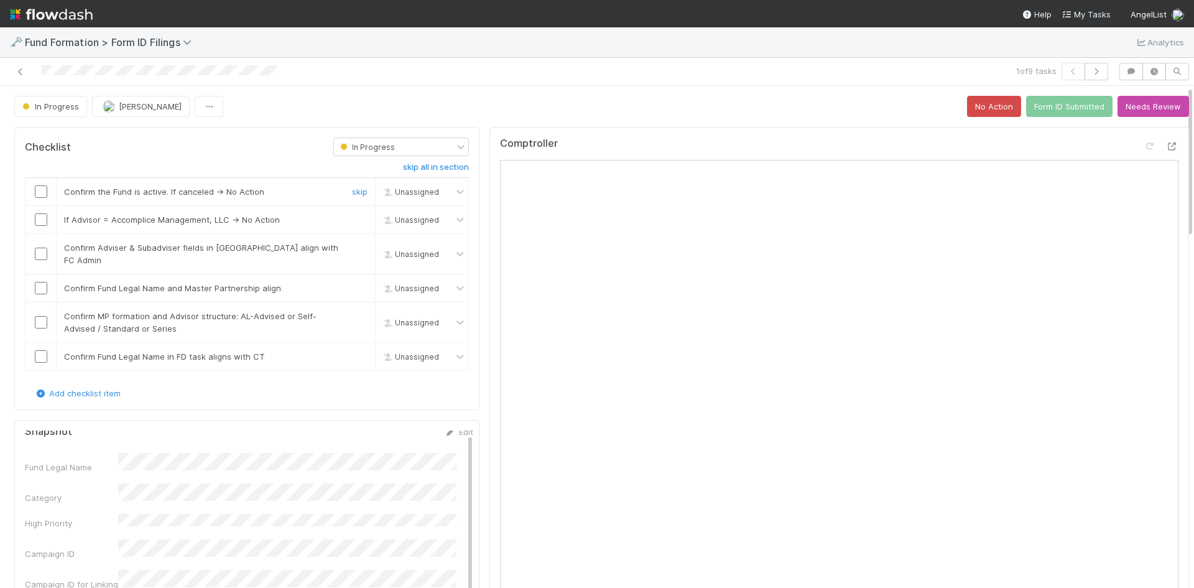
click at [40, 187] on input "checkbox" at bounding box center [41, 191] width 12 height 12
click at [352, 220] on link "skip" at bounding box center [360, 220] width 16 height 10
click at [46, 252] on input "checkbox" at bounding box center [41, 254] width 12 height 12
click at [40, 282] on input "checkbox" at bounding box center [41, 288] width 12 height 12
click at [39, 316] on input "checkbox" at bounding box center [41, 322] width 12 height 12
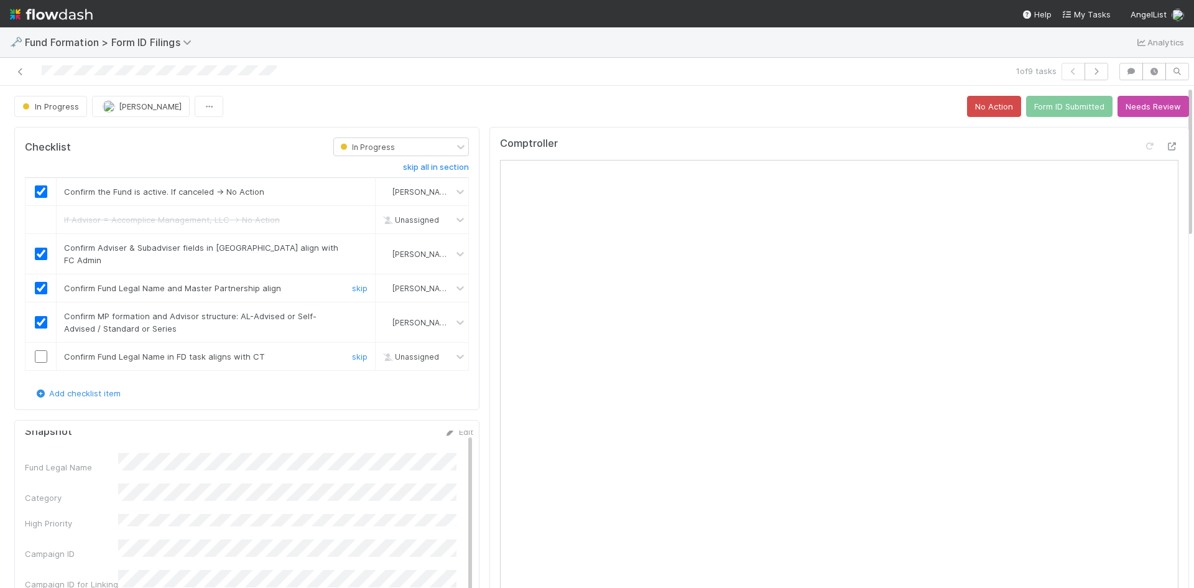
click at [40, 350] on input "checkbox" at bounding box center [41, 356] width 12 height 12
click at [1044, 107] on button "Form ID Submitted" at bounding box center [1069, 106] width 86 height 21
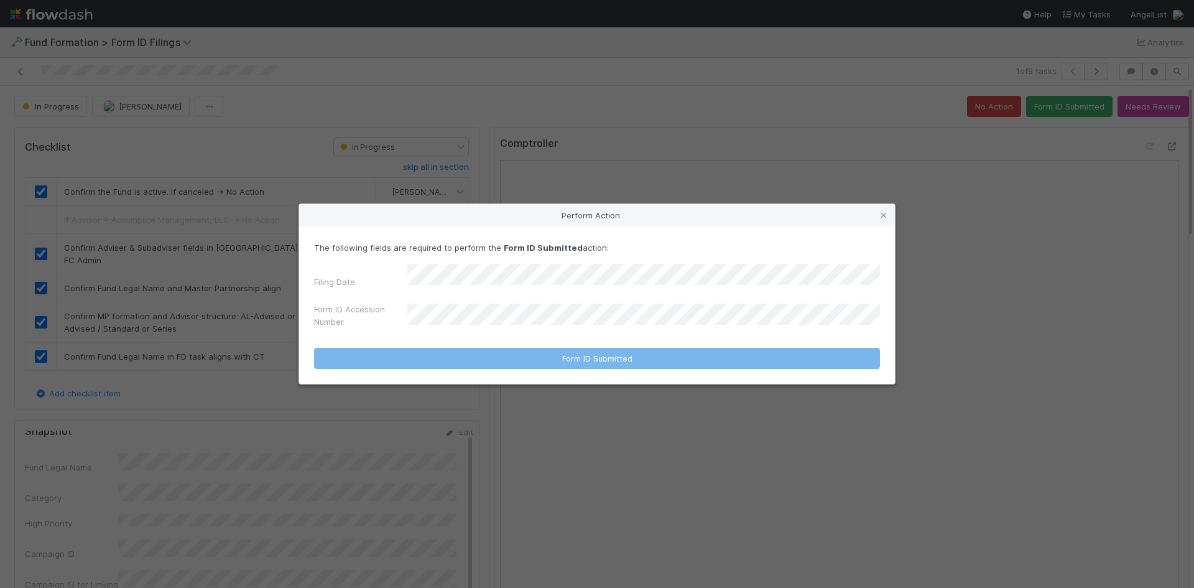
click at [583, 290] on div "Filing Date Form ID Accession Number" at bounding box center [597, 298] width 566 height 69
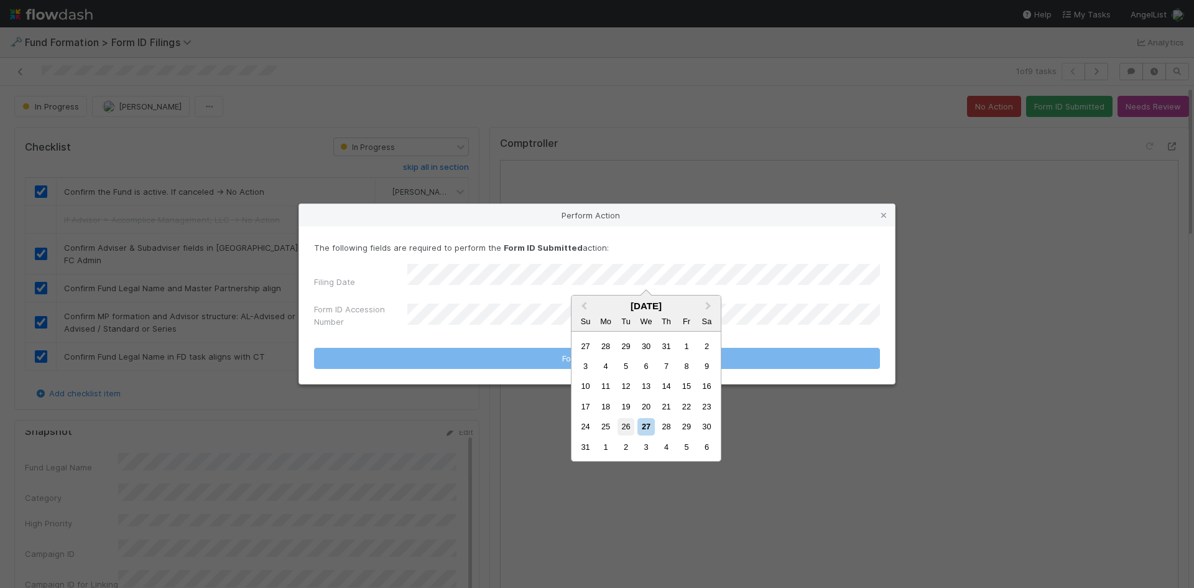
click at [624, 420] on div "26" at bounding box center [626, 426] width 17 height 17
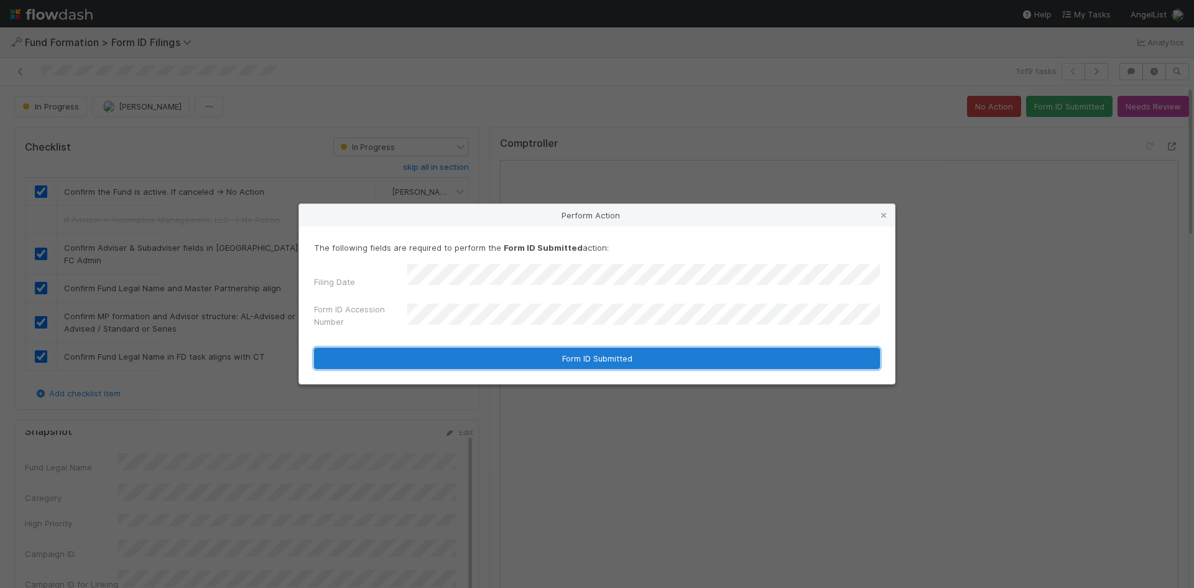
drag, startPoint x: 511, startPoint y: 355, endPoint x: 520, endPoint y: 352, distance: 9.7
click at [511, 354] on button "Form ID Submitted" at bounding box center [597, 358] width 566 height 21
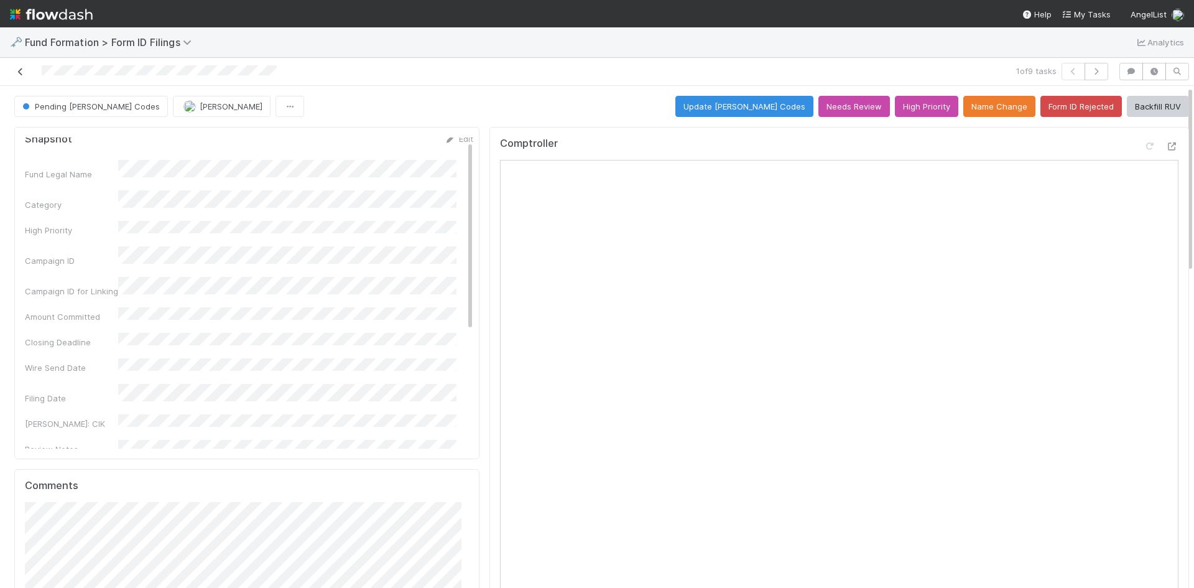
click at [19, 67] on link at bounding box center [20, 71] width 12 height 12
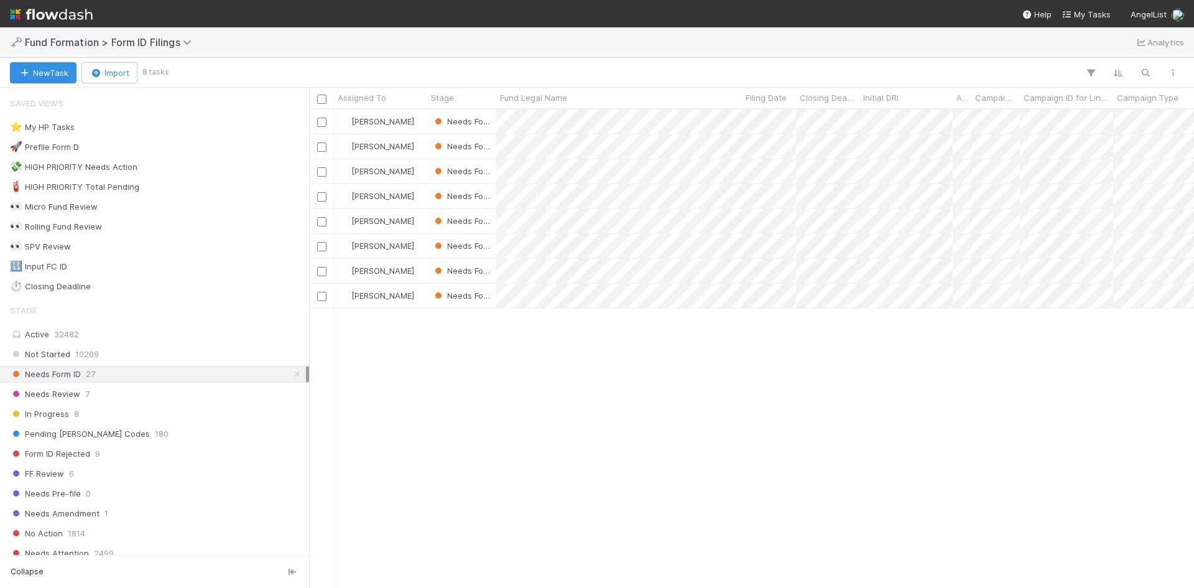
scroll to position [469, 876]
click at [950, 383] on div at bounding box center [597, 294] width 1194 height 588
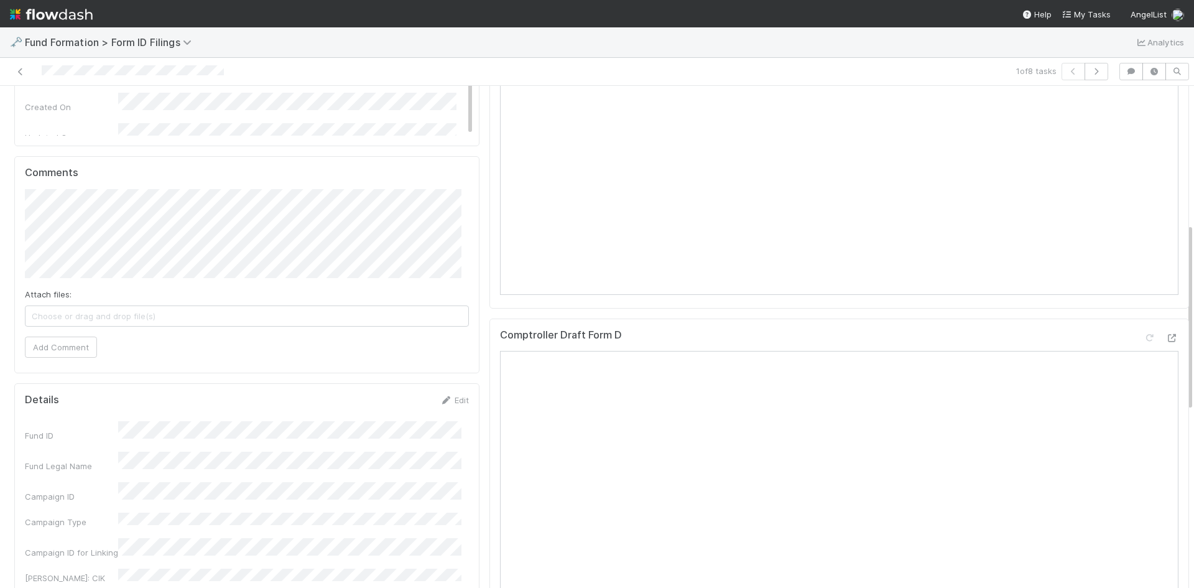
scroll to position [373, 0]
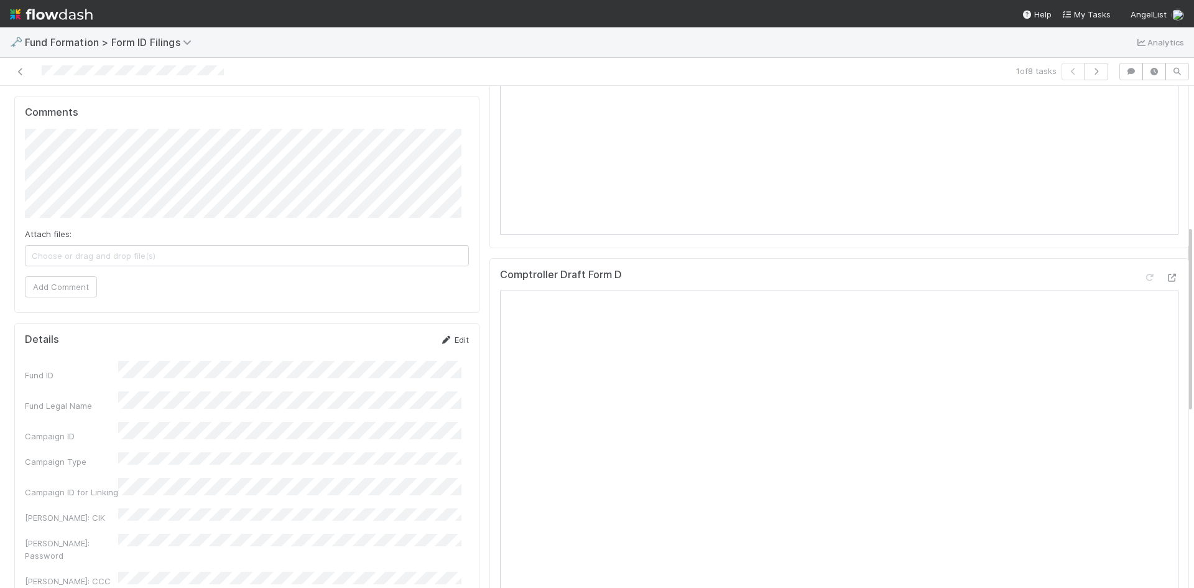
click at [440, 341] on icon at bounding box center [446, 340] width 12 height 8
click at [394, 346] on button "Save" at bounding box center [402, 343] width 35 height 21
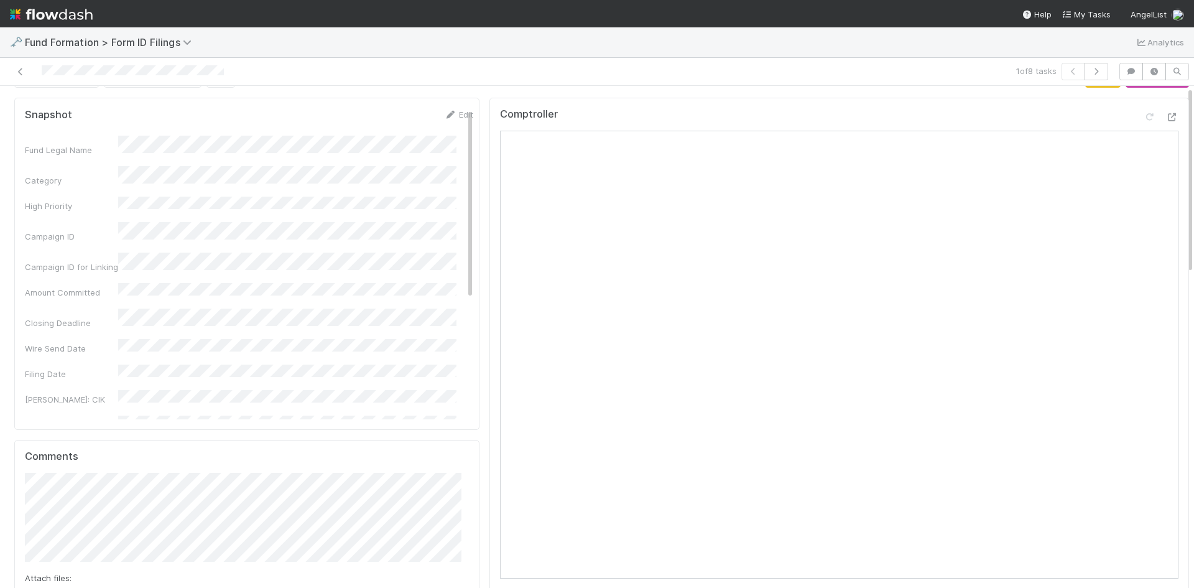
scroll to position [0, 0]
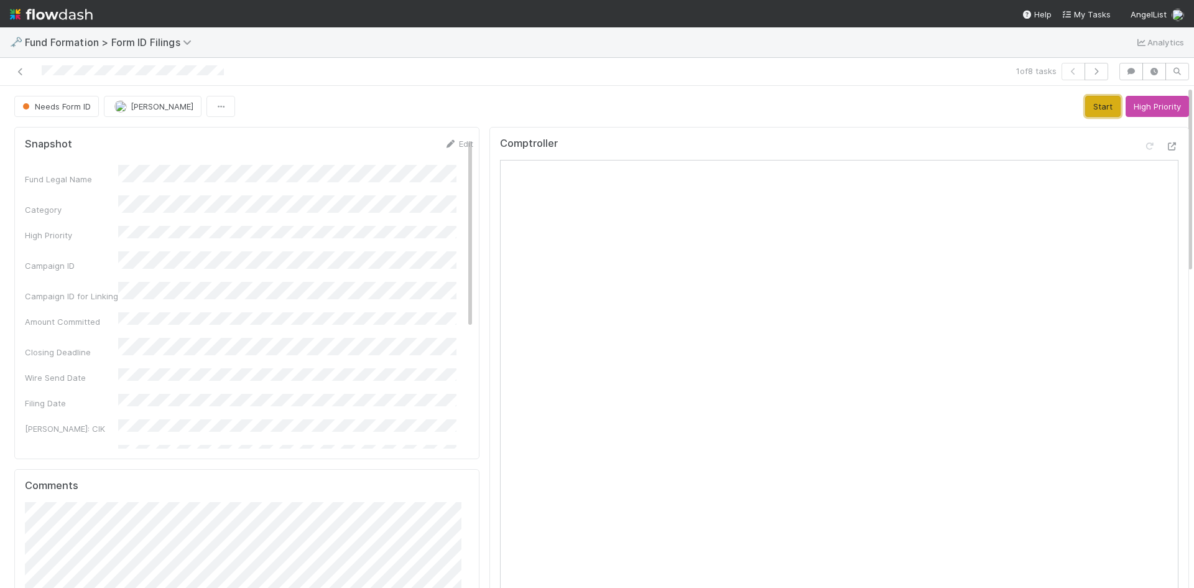
click at [1085, 106] on button "Start" at bounding box center [1102, 106] width 35 height 21
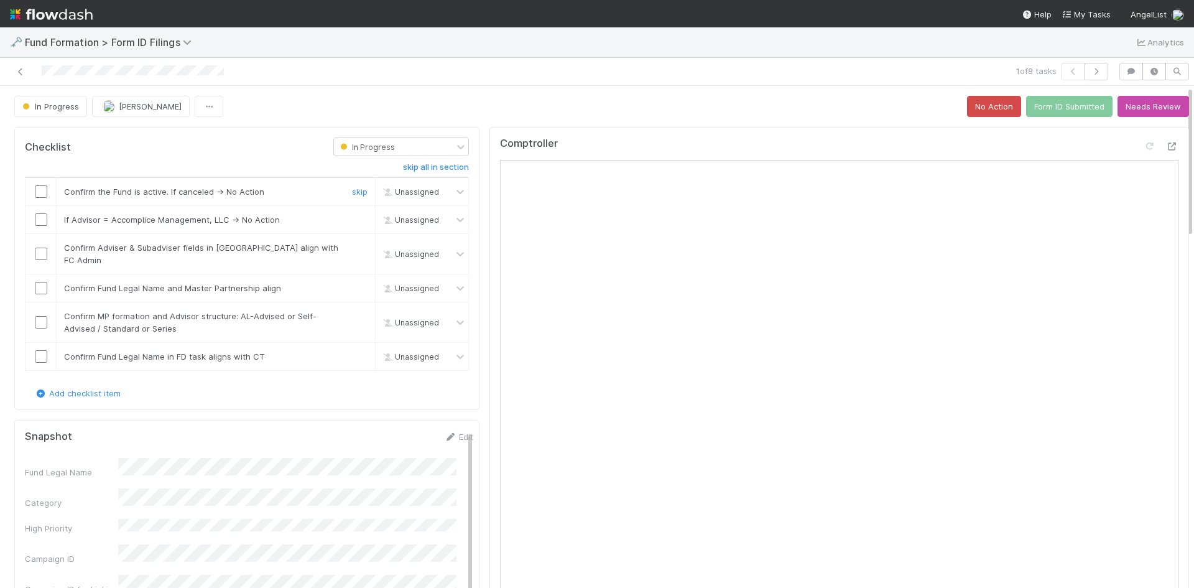
click at [44, 190] on input "checkbox" at bounding box center [41, 191] width 12 height 12
click at [352, 219] on link "skip" at bounding box center [360, 220] width 16 height 10
click at [35, 248] on input "checkbox" at bounding box center [41, 254] width 12 height 12
click at [42, 282] on input "checkbox" at bounding box center [41, 288] width 12 height 12
click at [39, 316] on input "checkbox" at bounding box center [41, 322] width 12 height 12
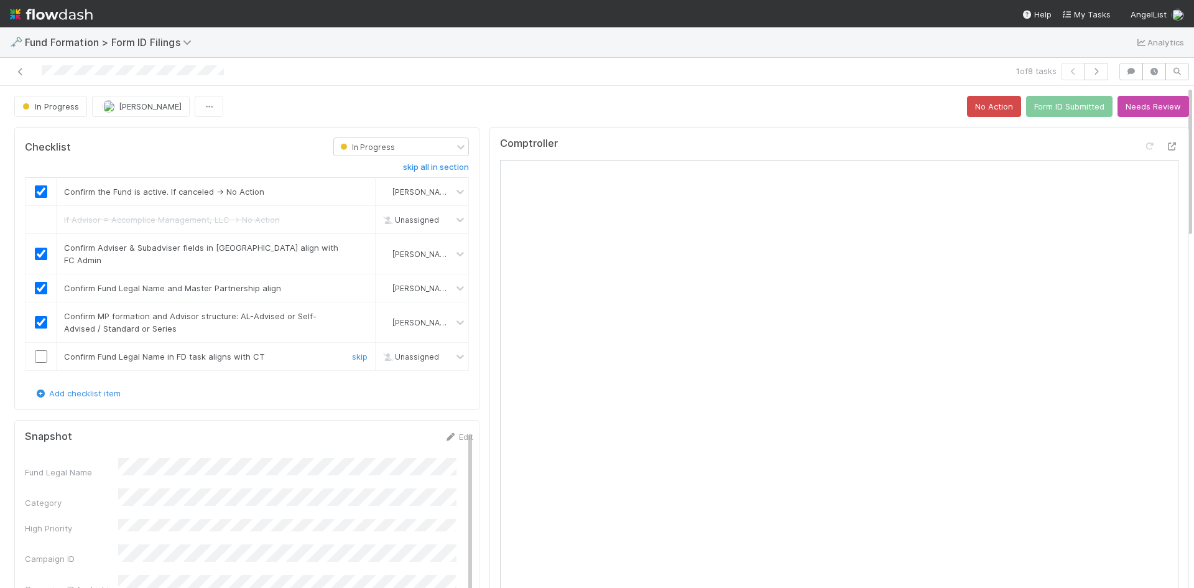
click at [40, 350] on input "checkbox" at bounding box center [41, 356] width 12 height 12
click at [1042, 106] on button "Form ID Submitted" at bounding box center [1069, 106] width 86 height 21
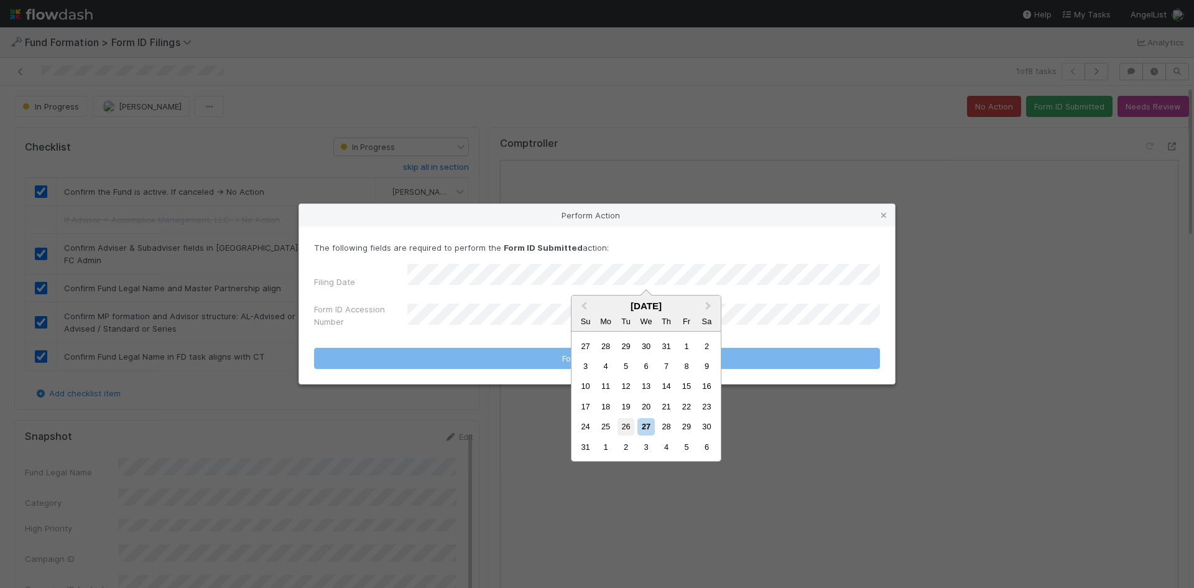
click at [629, 420] on div "26" at bounding box center [626, 426] width 17 height 17
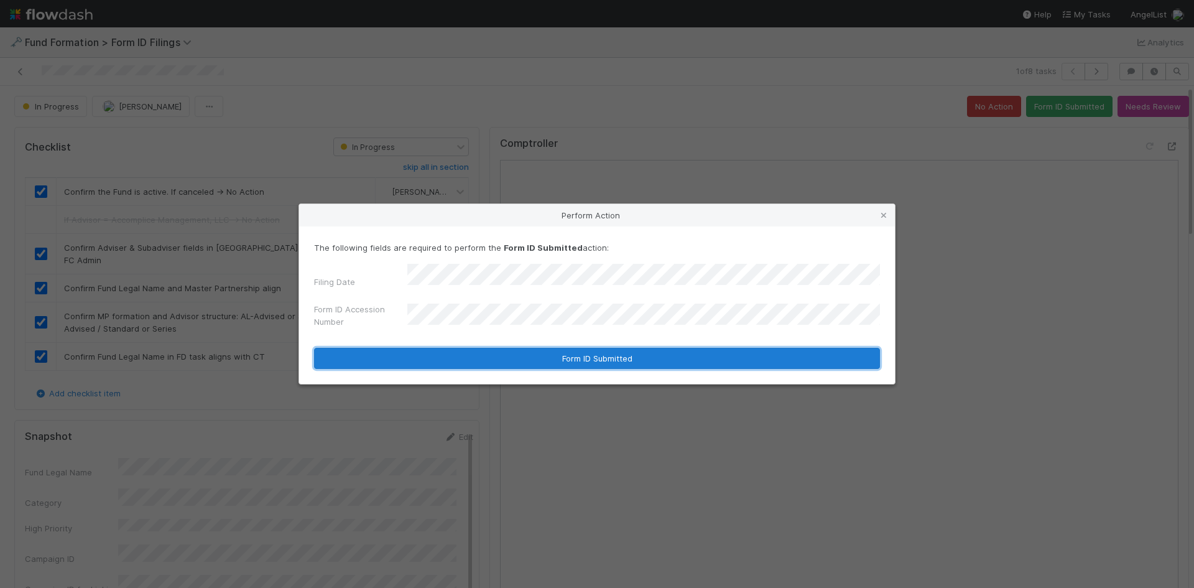
click at [537, 352] on button "Form ID Submitted" at bounding box center [597, 358] width 566 height 21
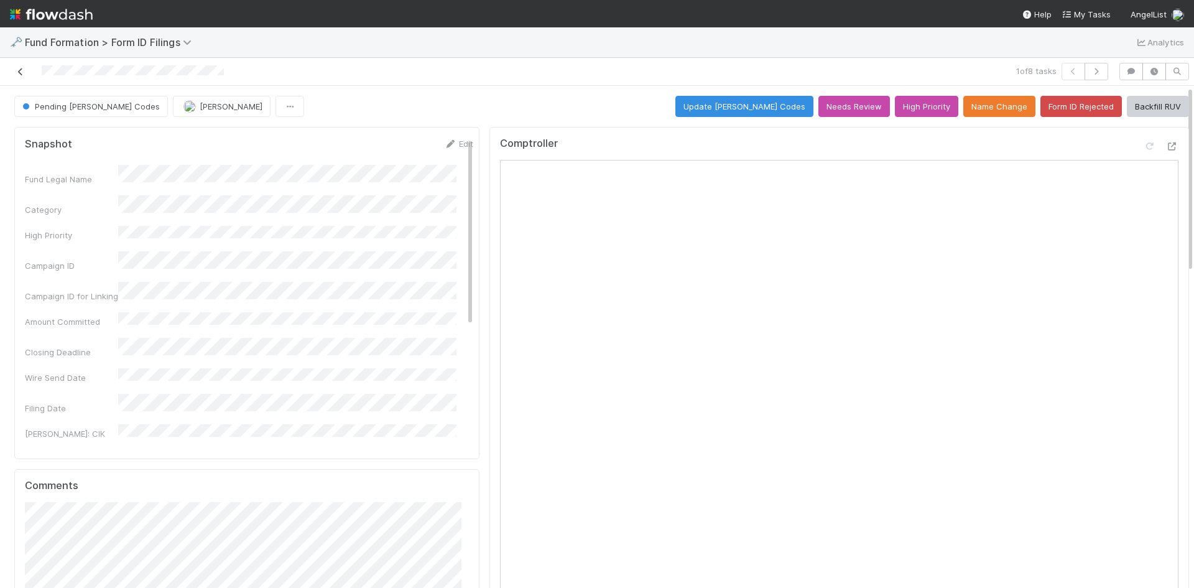
click at [21, 68] on icon at bounding box center [20, 72] width 12 height 8
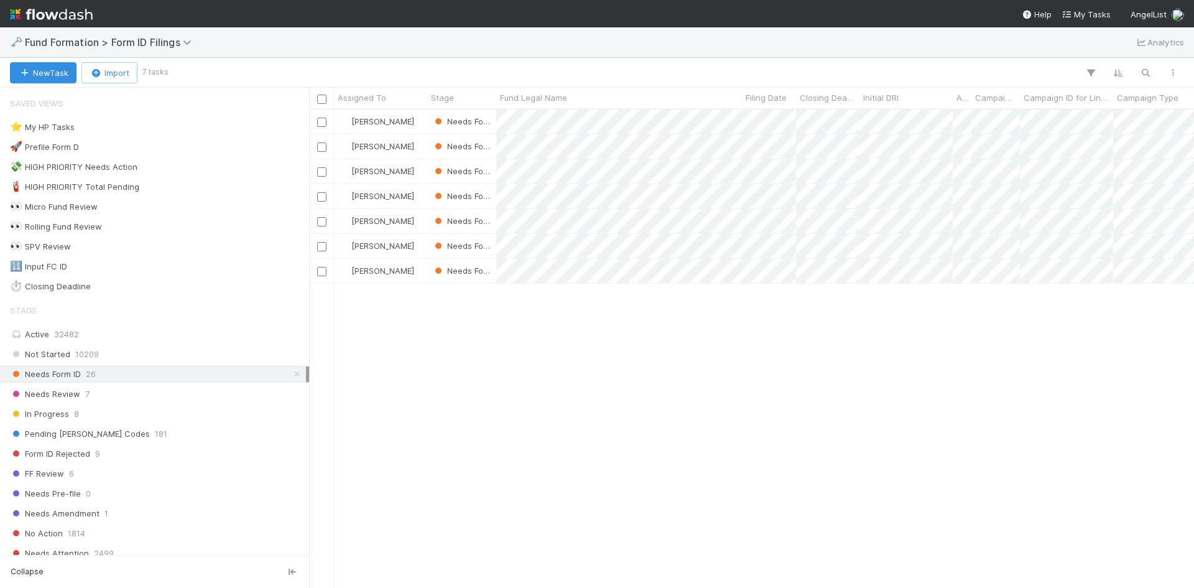
scroll to position [469, 876]
click at [873, 397] on div at bounding box center [597, 294] width 1194 height 588
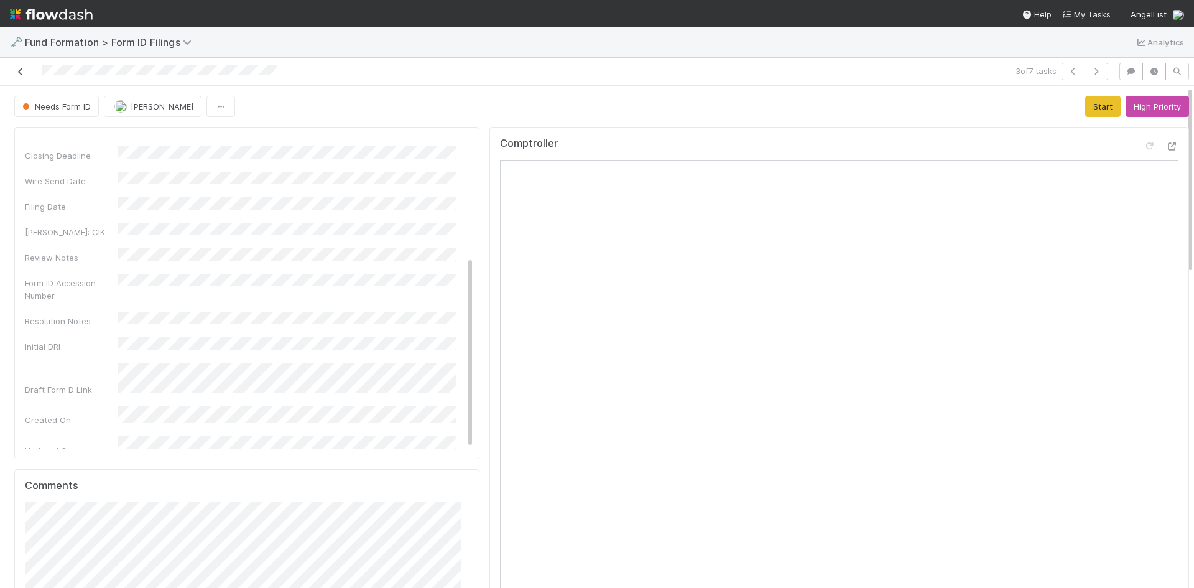
click at [18, 72] on icon at bounding box center [20, 72] width 12 height 8
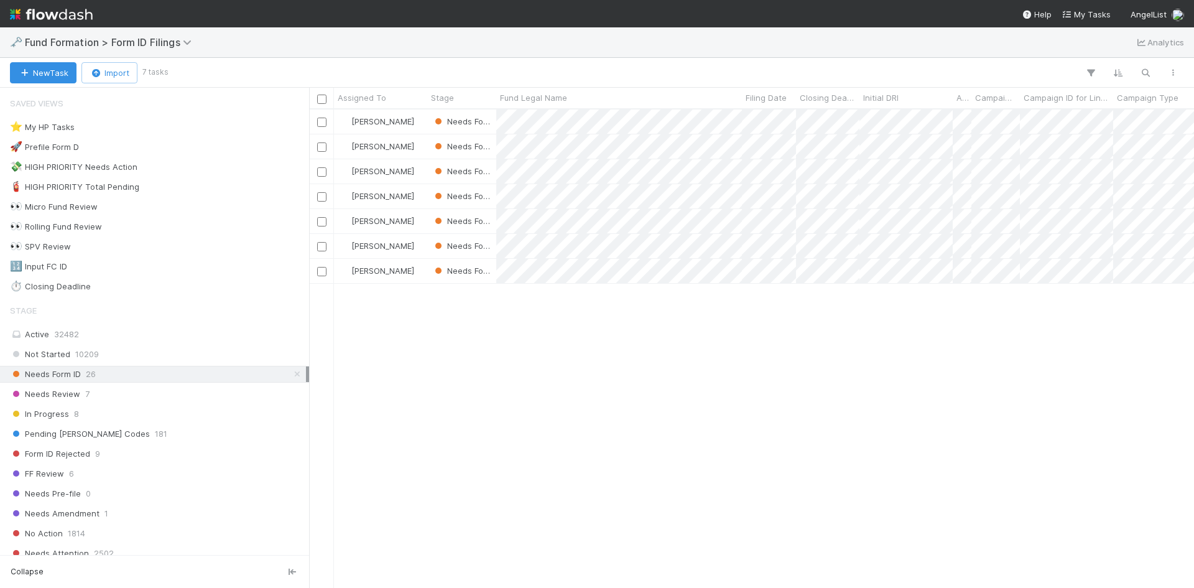
scroll to position [469, 876]
click at [914, 357] on div at bounding box center [597, 294] width 1194 height 588
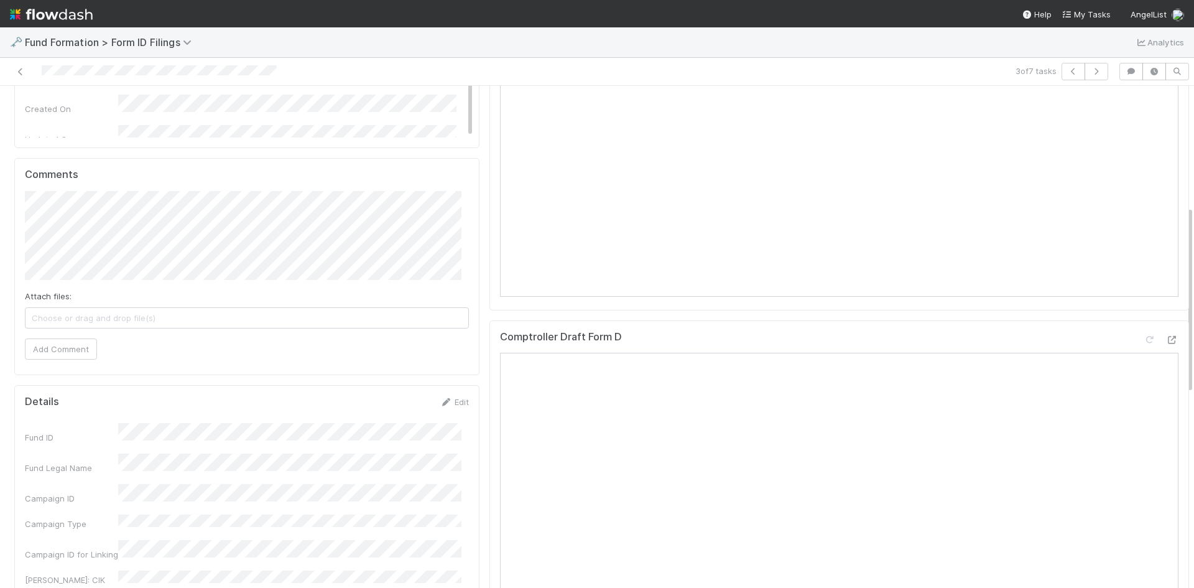
scroll to position [435, 0]
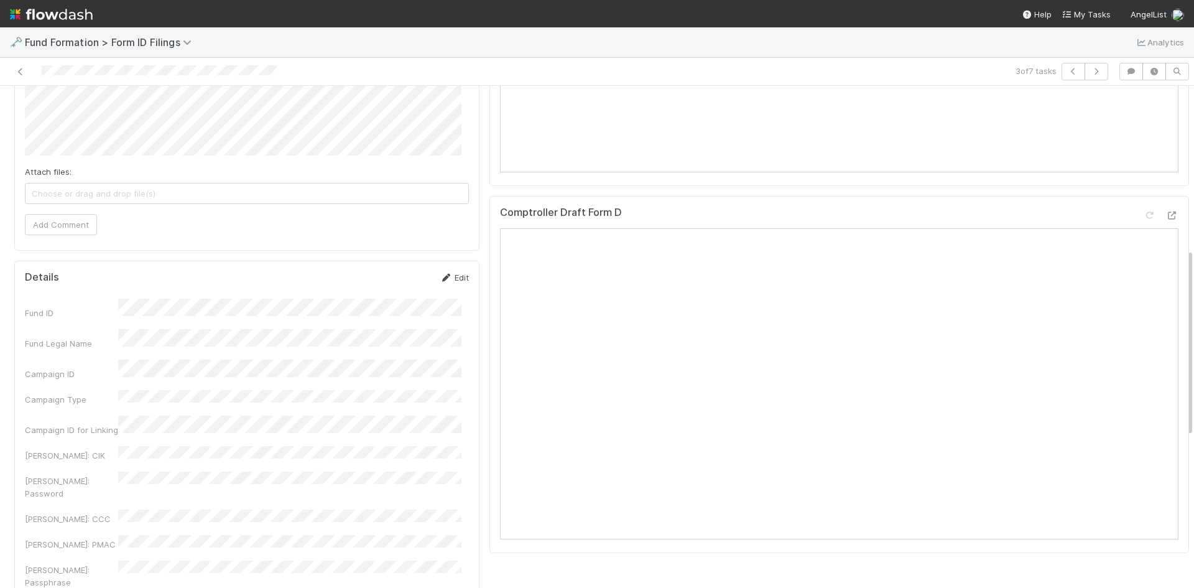
click at [450, 277] on link "Edit" at bounding box center [454, 277] width 29 height 10
click at [390, 286] on button "Save" at bounding box center [402, 281] width 35 height 21
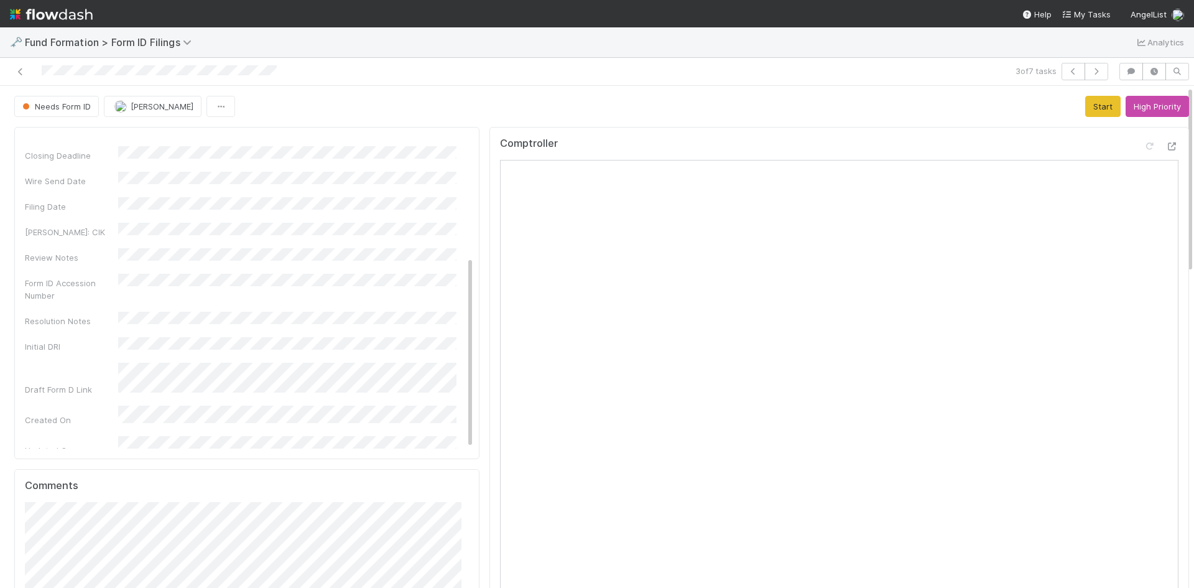
click at [864, 109] on div "Needs Form ID [PERSON_NAME] Start High Priority" at bounding box center [601, 106] width 1175 height 21
drag, startPoint x: 1072, startPoint y: 104, endPoint x: 1131, endPoint y: 123, distance: 62.7
click at [1085, 104] on button "Start" at bounding box center [1102, 106] width 35 height 21
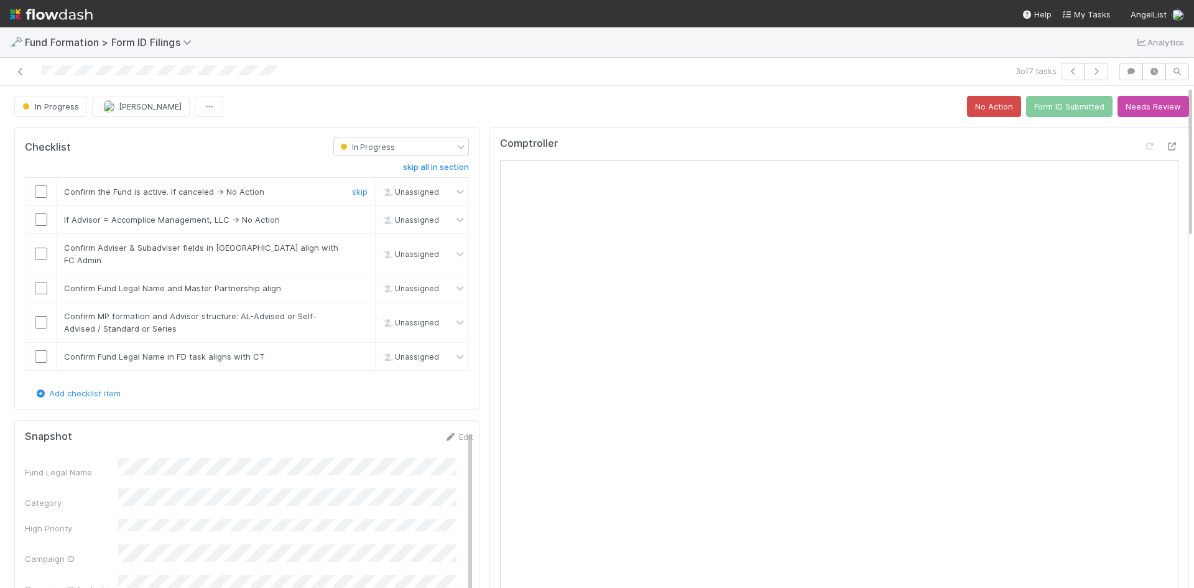
click at [40, 192] on input "checkbox" at bounding box center [41, 191] width 12 height 12
click at [359, 220] on link "skip" at bounding box center [360, 220] width 16 height 10
drag, startPoint x: 42, startPoint y: 249, endPoint x: 40, endPoint y: 277, distance: 28.1
click at [42, 251] on input "checkbox" at bounding box center [41, 254] width 12 height 12
click at [40, 282] on input "checkbox" at bounding box center [41, 288] width 12 height 12
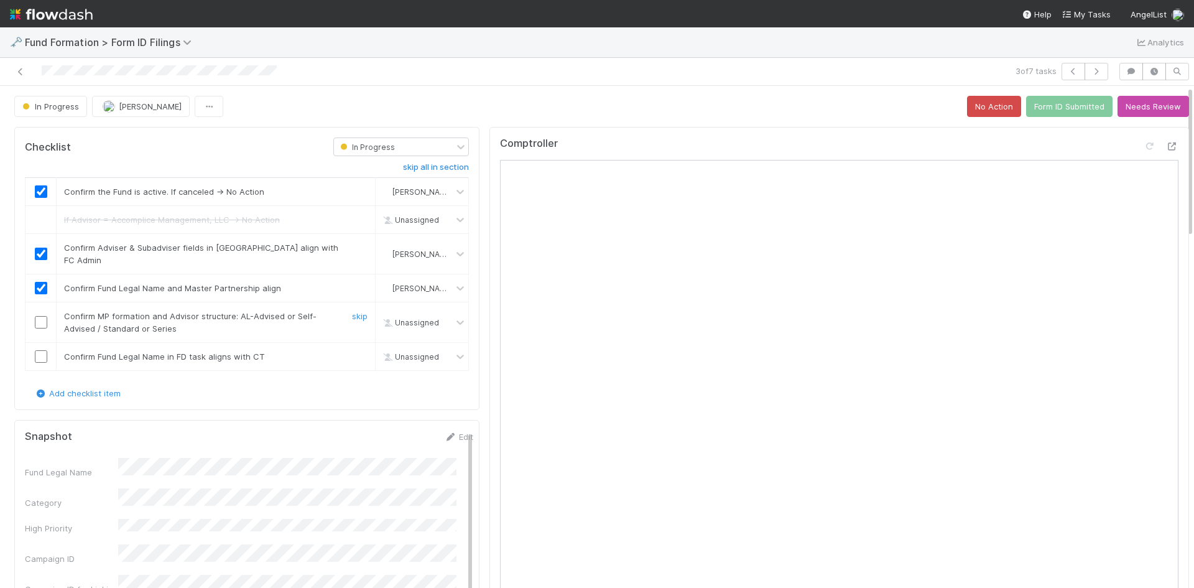
click at [39, 316] on input "checkbox" at bounding box center [41, 322] width 12 height 12
click at [39, 350] on input "checkbox" at bounding box center [41, 356] width 12 height 12
checkbox input "true"
click at [1075, 111] on button "Form ID Submitted" at bounding box center [1069, 106] width 86 height 21
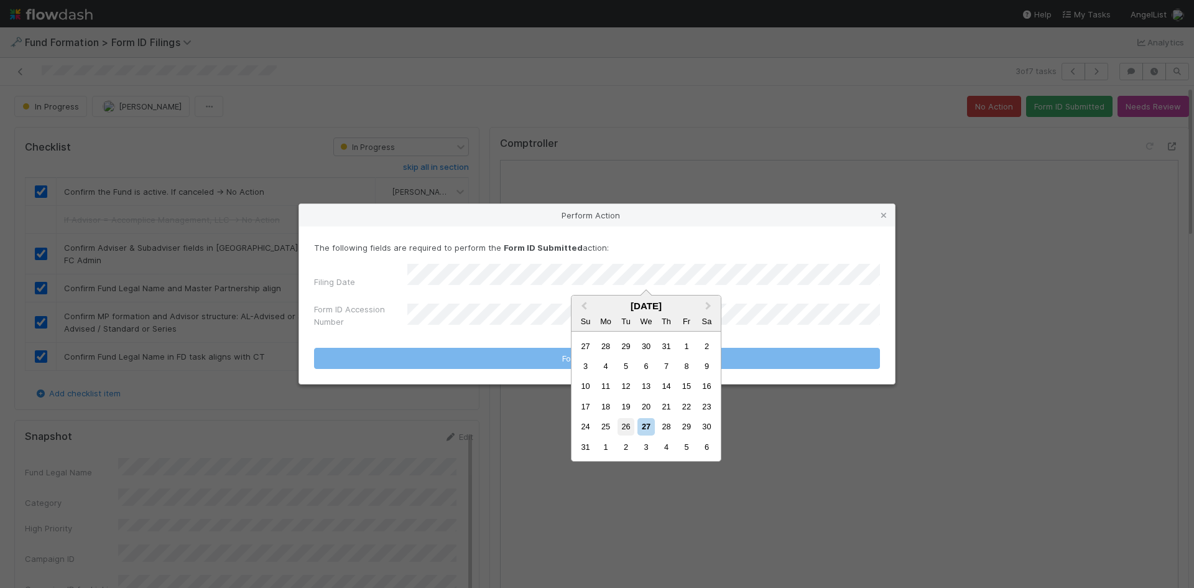
click at [627, 427] on div "26" at bounding box center [626, 426] width 17 height 17
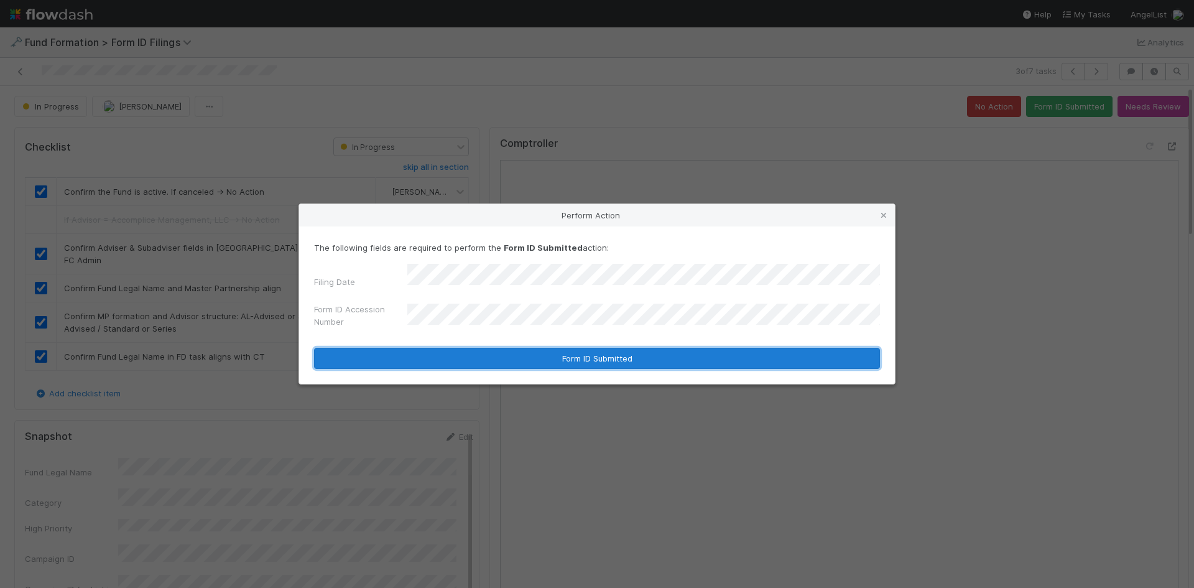
click at [512, 352] on button "Form ID Submitted" at bounding box center [597, 358] width 566 height 21
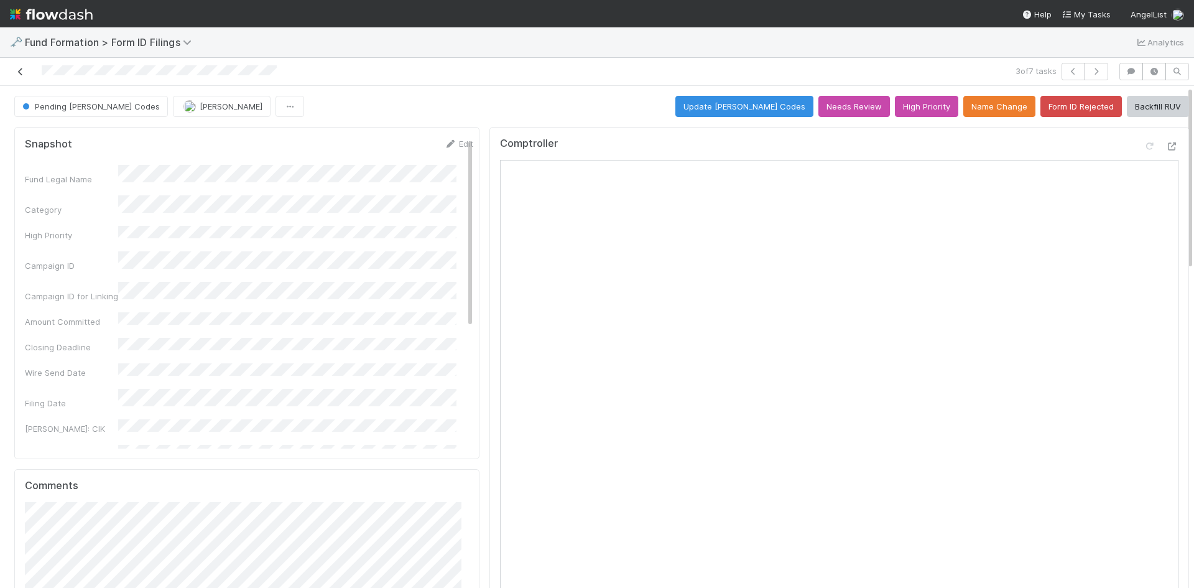
click at [20, 74] on icon at bounding box center [20, 72] width 12 height 8
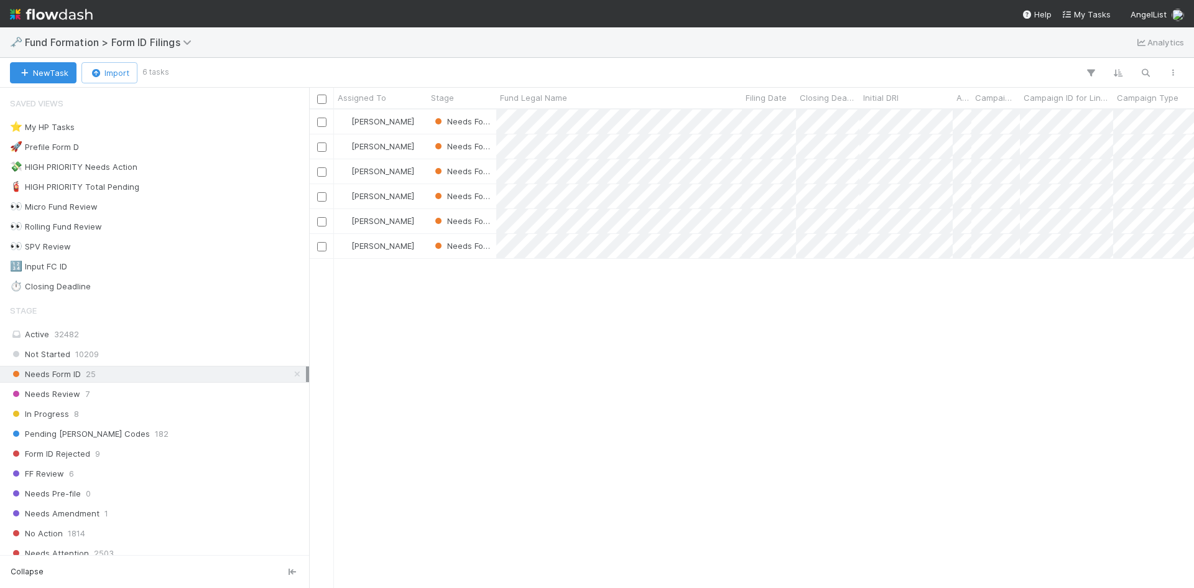
scroll to position [469, 876]
click at [994, 355] on div at bounding box center [597, 294] width 1194 height 588
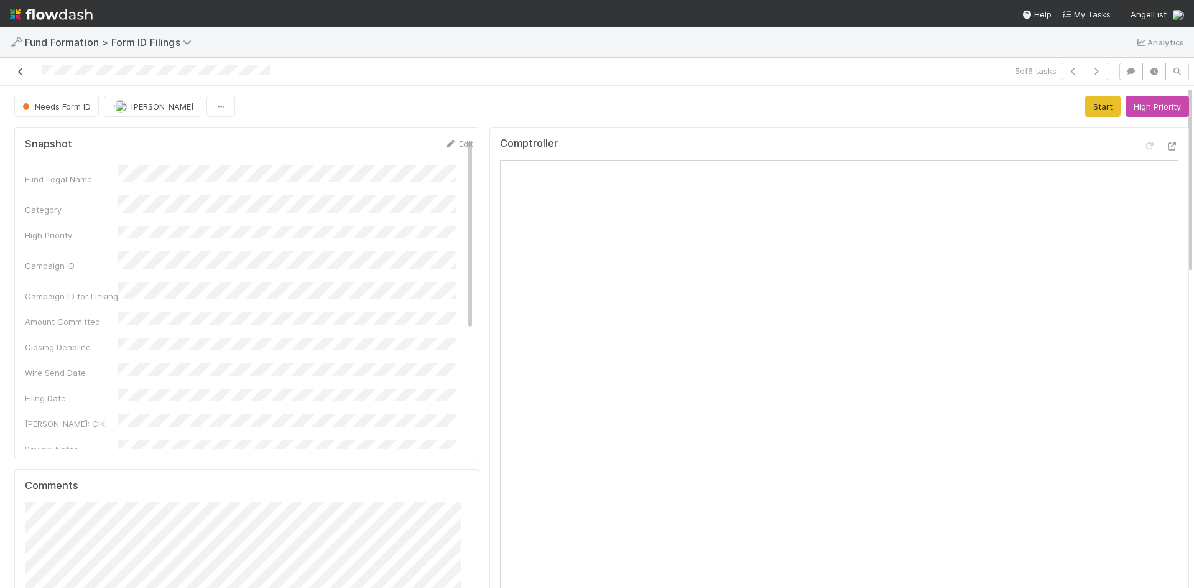
click at [19, 73] on icon at bounding box center [20, 72] width 12 height 8
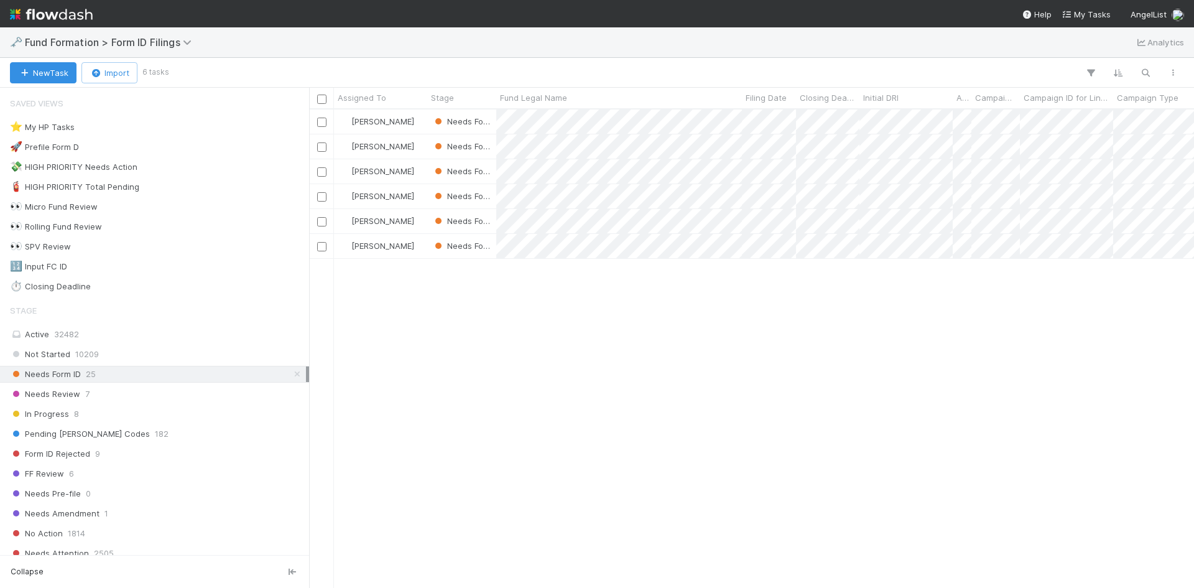
scroll to position [469, 876]
click at [883, 427] on div "[PERSON_NAME] Needs Form ID [DATE] 8:30:14 AM [DATE] 4:12:42 AM 1 [PERSON_NAME]…" at bounding box center [751, 348] width 885 height 478
click at [218, 405] on div "Stage Active 32482 Not Started 10209 Needs Form ID 25 Needs Review 7 In Progres…" at bounding box center [154, 519] width 309 height 443
click at [215, 408] on div "In Progress 8" at bounding box center [158, 414] width 296 height 16
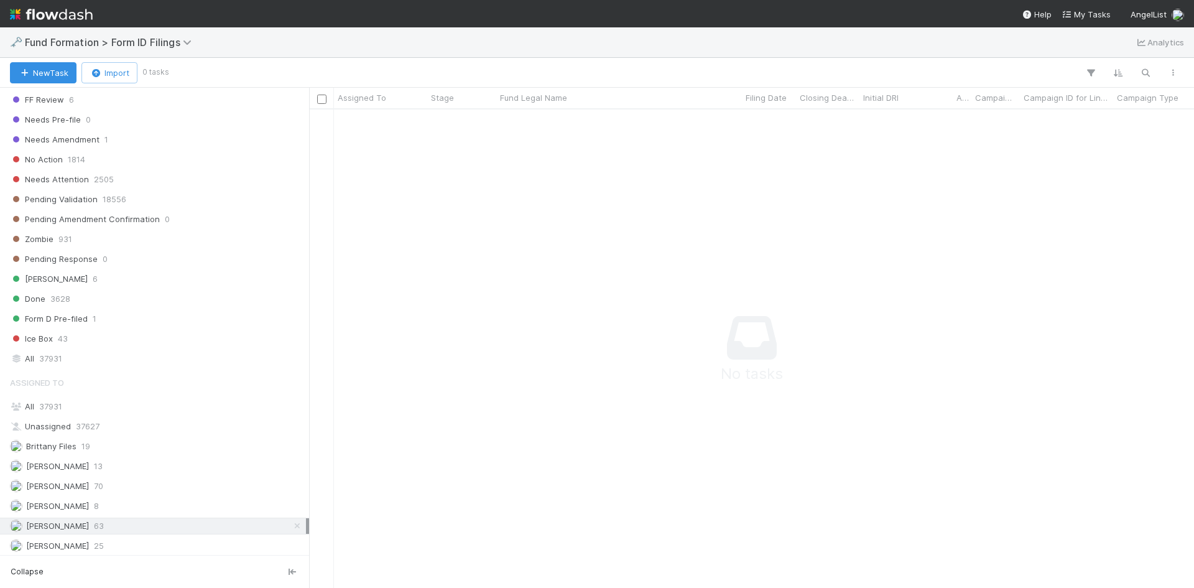
scroll to position [416, 0]
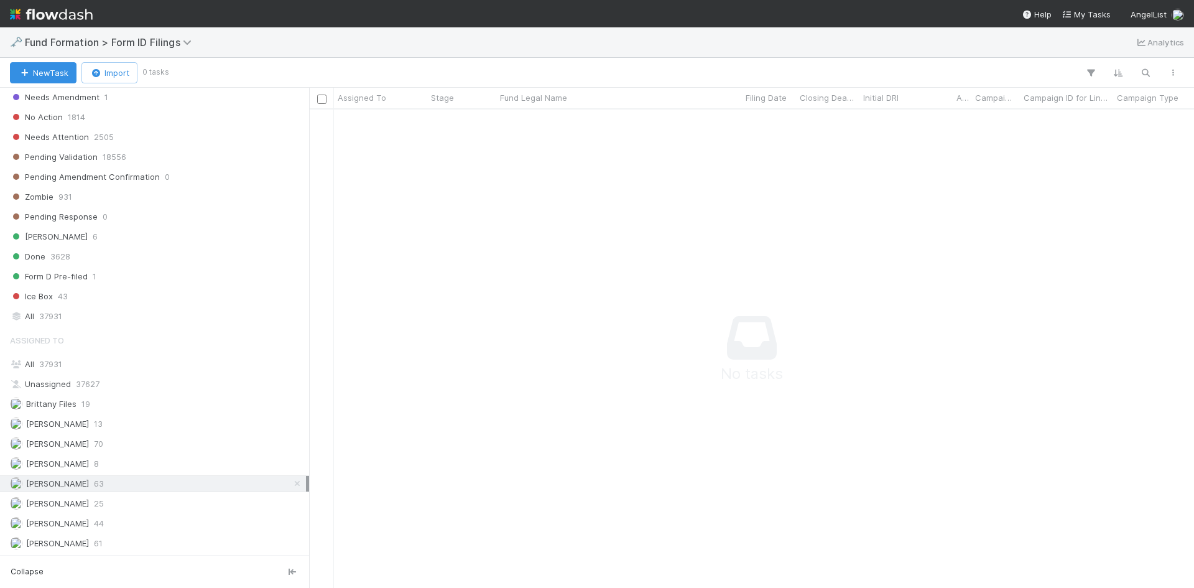
click at [291, 483] on icon at bounding box center [297, 484] width 12 height 8
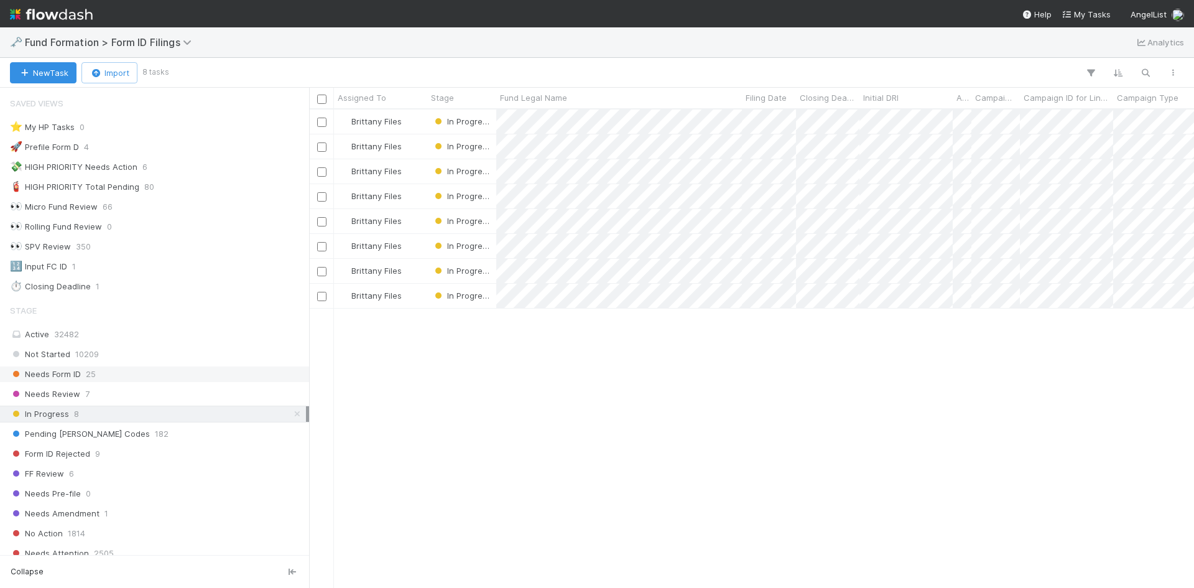
click at [159, 366] on div "Needs Form ID 25" at bounding box center [158, 374] width 296 height 16
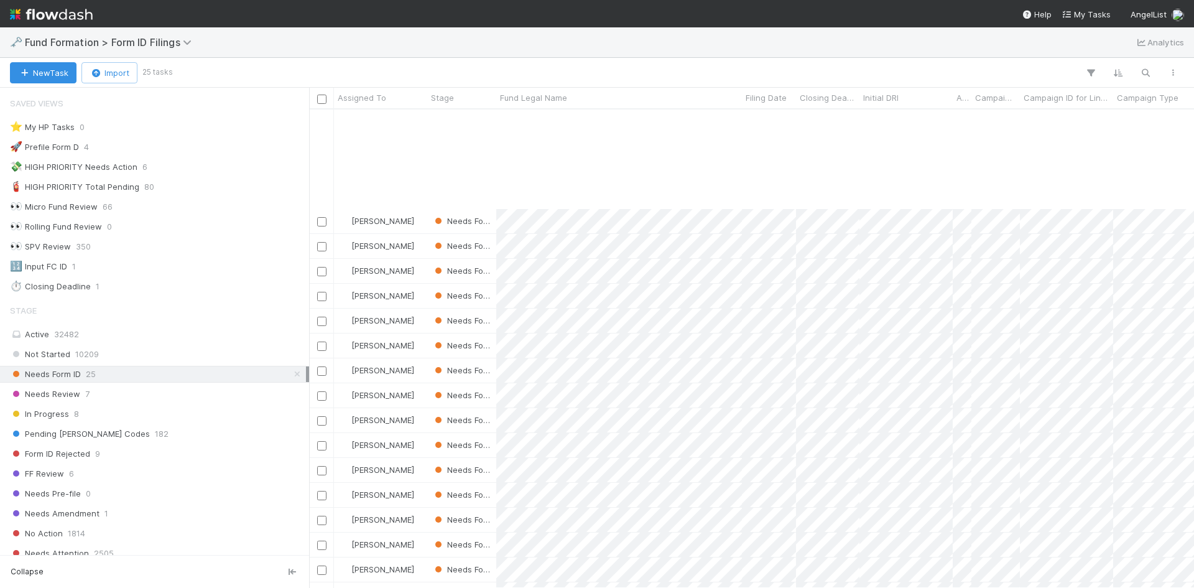
scroll to position [154, 0]
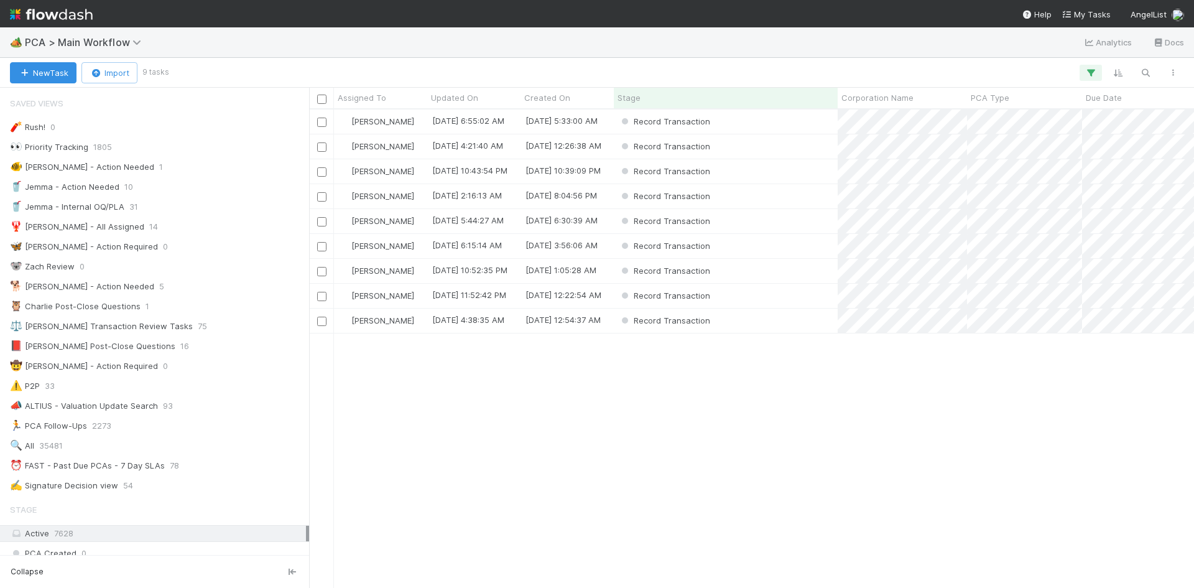
scroll to position [1769, 0]
